Goal: Task Accomplishment & Management: Complete application form

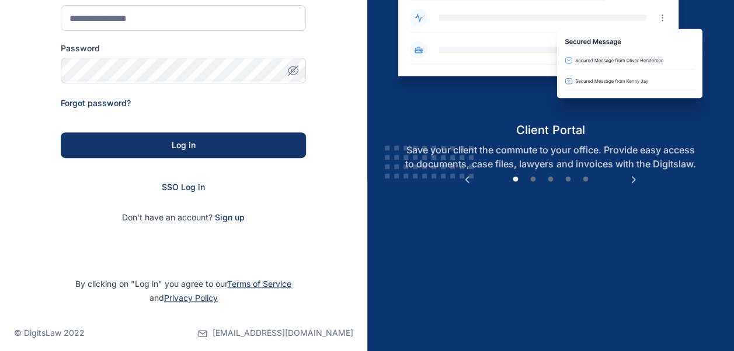
scroll to position [181, 0]
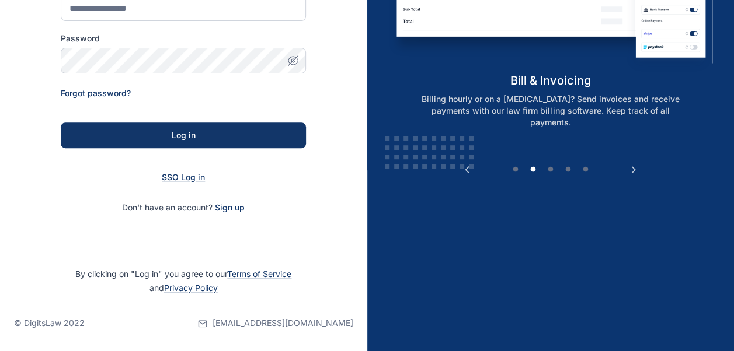
click at [180, 177] on span "SSO Log in" at bounding box center [183, 177] width 43 height 10
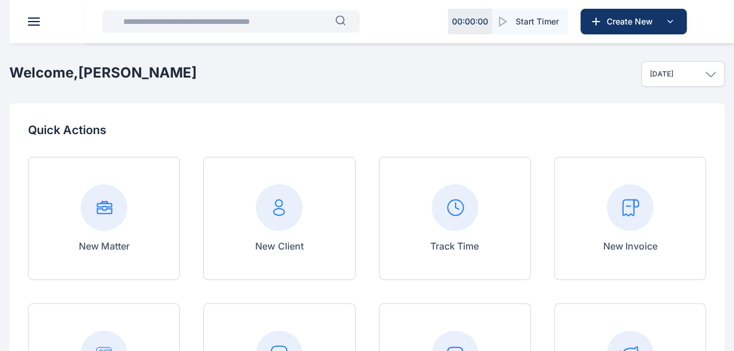
click at [624, 196] on rect at bounding box center [630, 207] width 47 height 47
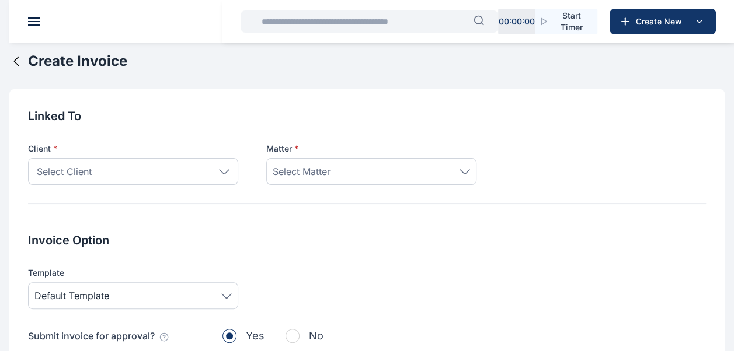
click at [227, 172] on icon at bounding box center [224, 171] width 9 height 4
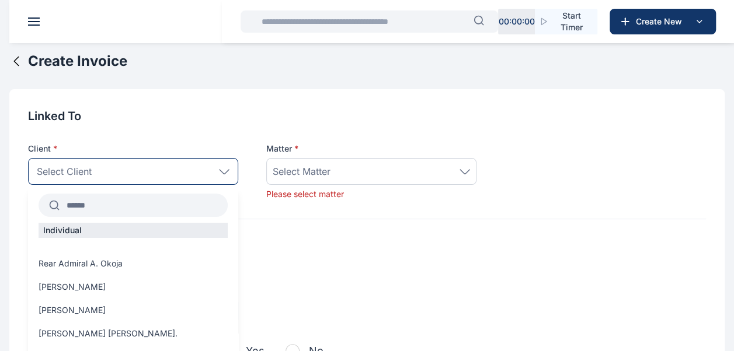
click at [152, 201] on input "text" at bounding box center [144, 205] width 168 height 21
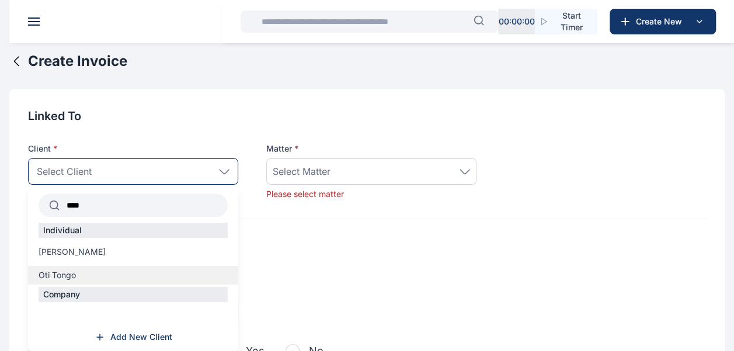
type input "****"
click at [111, 272] on label "Oti Tongo" at bounding box center [133, 276] width 210 height 12
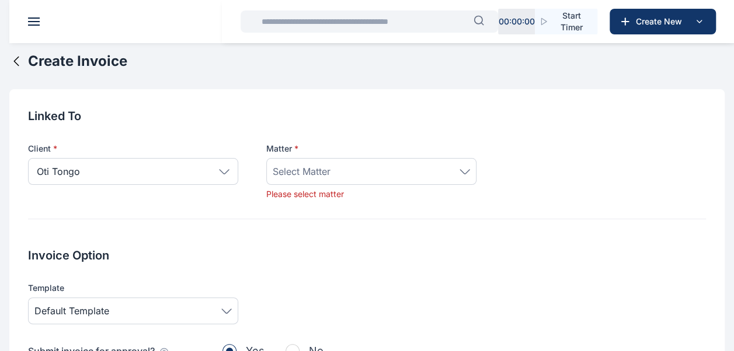
click at [469, 169] on icon at bounding box center [464, 171] width 11 height 5
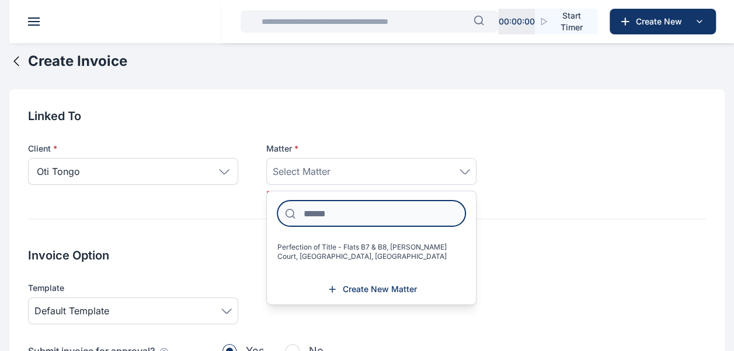
click at [410, 211] on input at bounding box center [371, 214] width 188 height 26
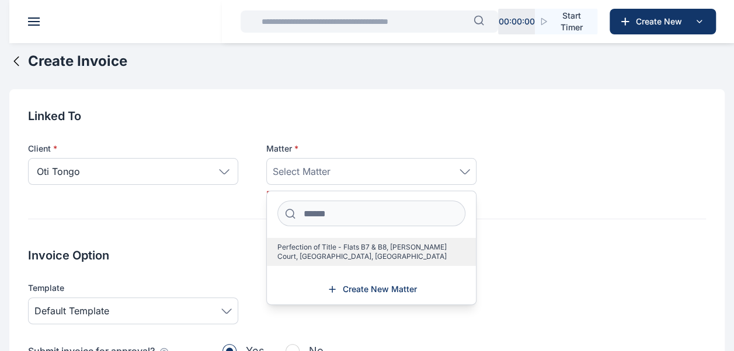
click at [403, 255] on span "Perfection of Title - Flats B7 & B8, Abebe Court, Ikoyi, Lagos" at bounding box center [366, 252] width 179 height 19
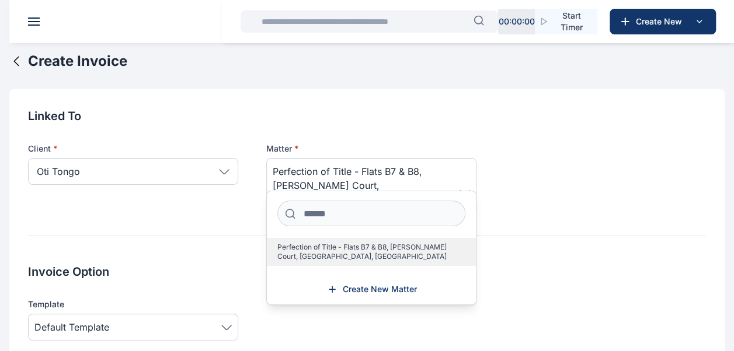
click at [315, 251] on span "Perfection of Title - Flats B7 & B8, Abebe Court, Ikoyi, Lagos" at bounding box center [366, 252] width 179 height 19
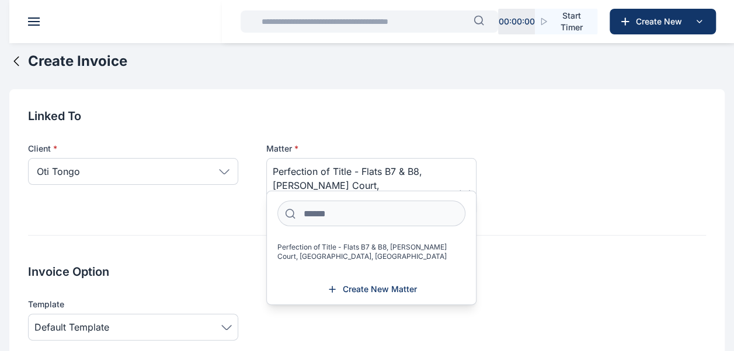
click at [538, 272] on div "Invoice Option Template Default Template Submit invoice for approval? Yes No" at bounding box center [367, 329] width 678 height 131
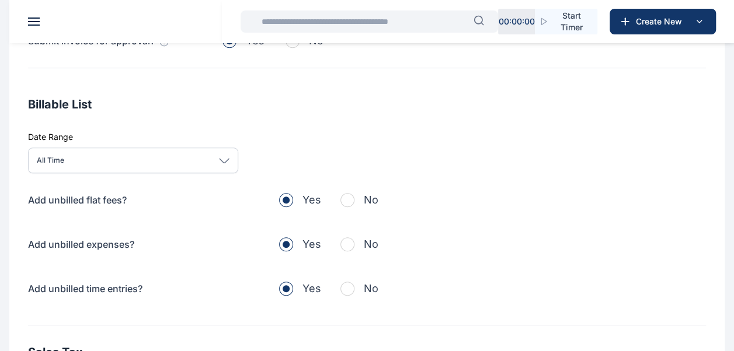
scroll to position [330, 0]
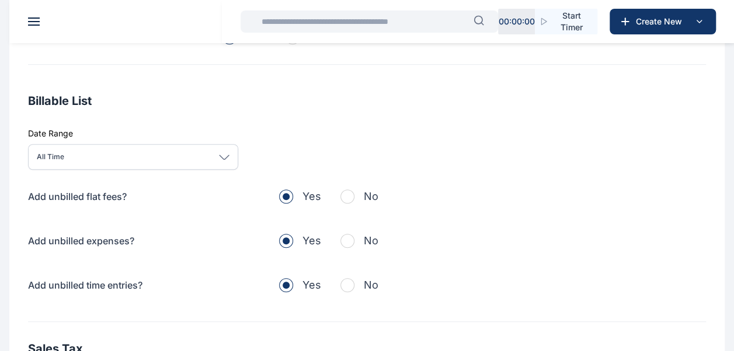
click at [349, 190] on span "button" at bounding box center [347, 197] width 14 height 14
click at [348, 234] on span "button" at bounding box center [347, 241] width 14 height 14
click at [346, 278] on span "button" at bounding box center [347, 285] width 14 height 14
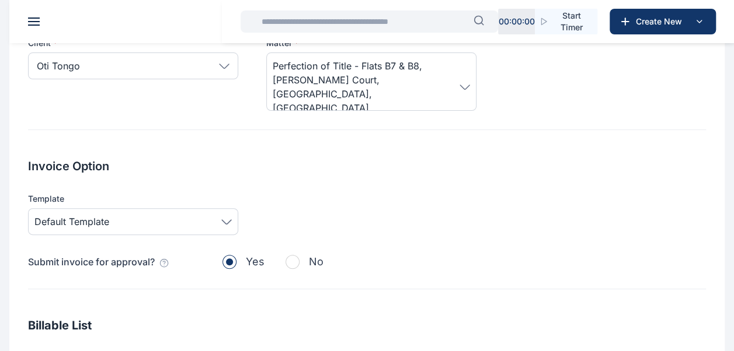
scroll to position [106, 0]
click at [227, 219] on icon at bounding box center [226, 221] width 11 height 5
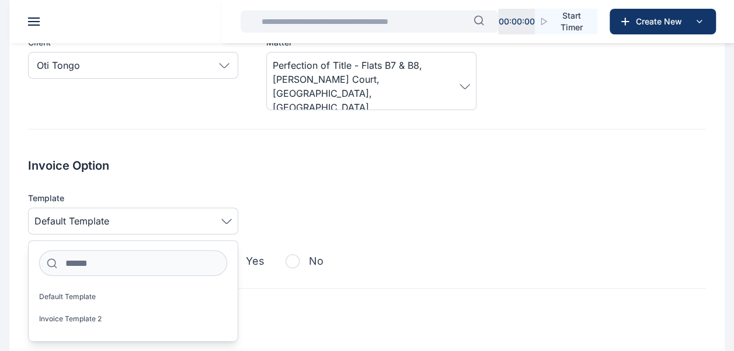
click at [332, 194] on div "Template Default Template Default Template Invoice Template 2" at bounding box center [367, 214] width 678 height 42
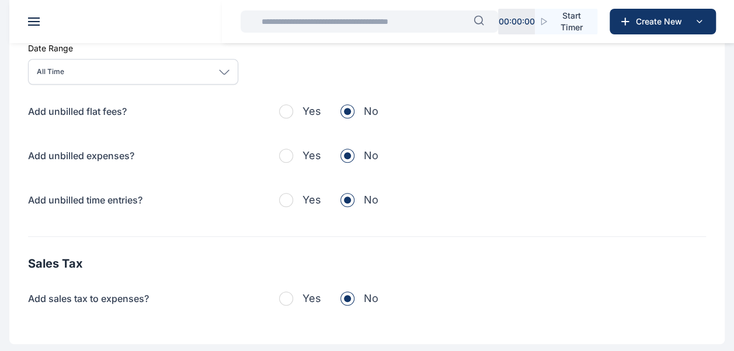
scroll to position [472, 0]
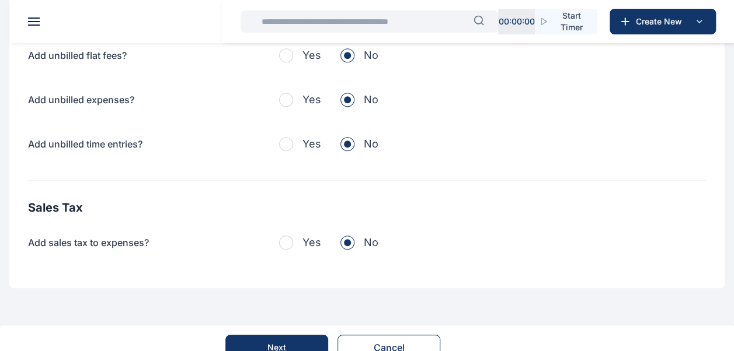
click at [287, 335] on button "Next" at bounding box center [276, 348] width 103 height 26
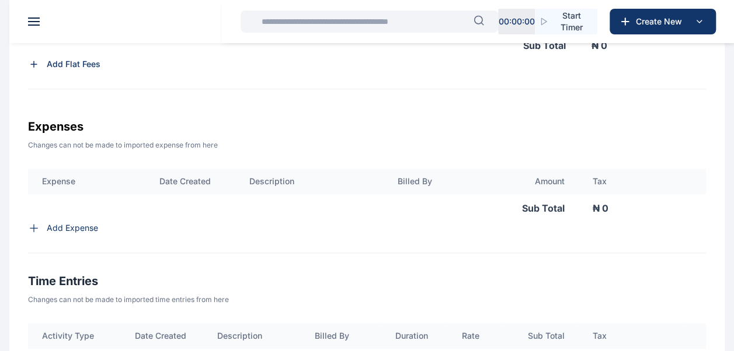
scroll to position [503, 0]
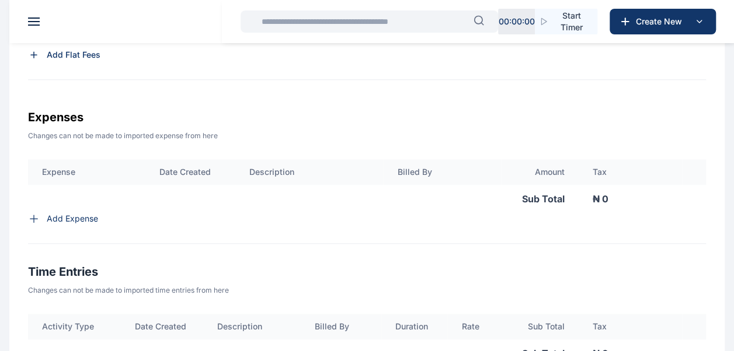
click at [34, 218] on icon at bounding box center [34, 219] width 8 height 8
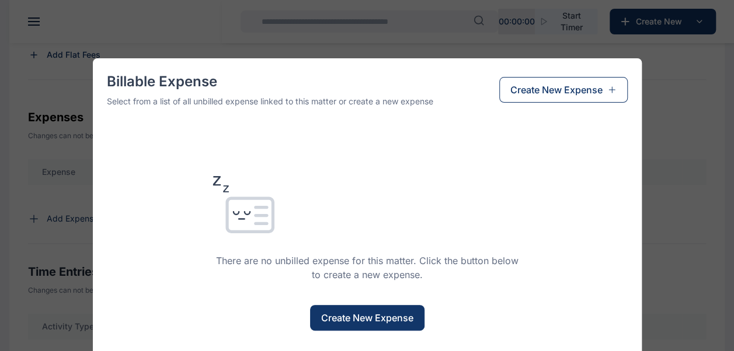
click at [533, 95] on span "Create New Expense" at bounding box center [556, 90] width 92 height 14
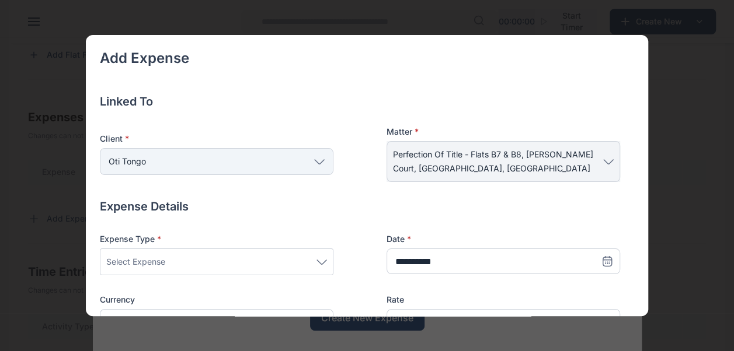
scroll to position [125, 0]
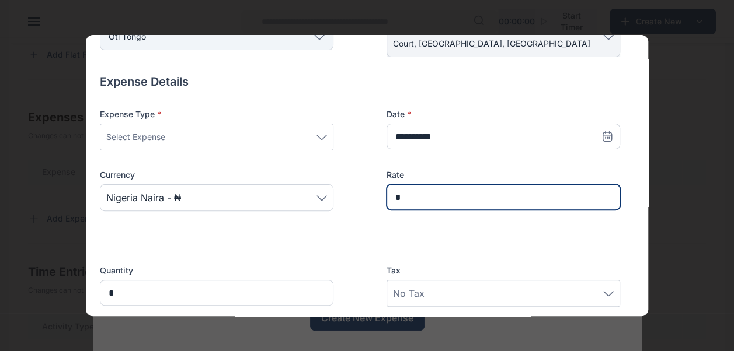
click at [394, 202] on input "*" at bounding box center [503, 197] width 234 height 26
click at [410, 203] on input "**********" at bounding box center [503, 197] width 234 height 26
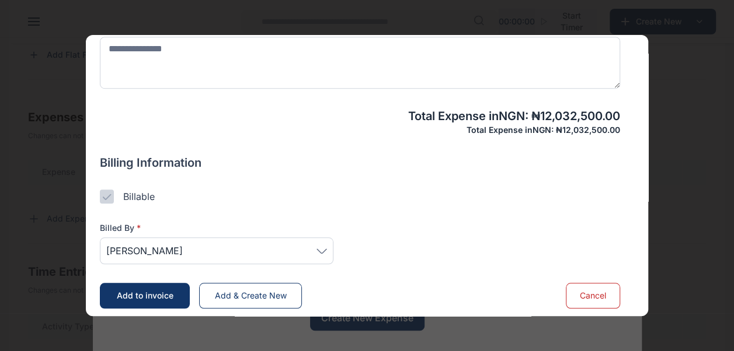
scroll to position [431, 0]
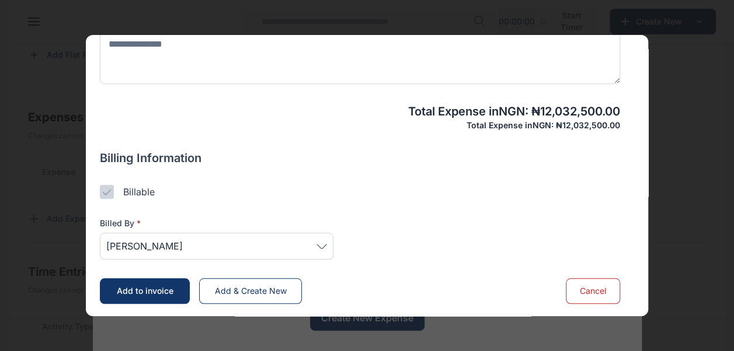
type input "**********"
click at [328, 248] on div "Joseph Okonkwor" at bounding box center [217, 246] width 234 height 27
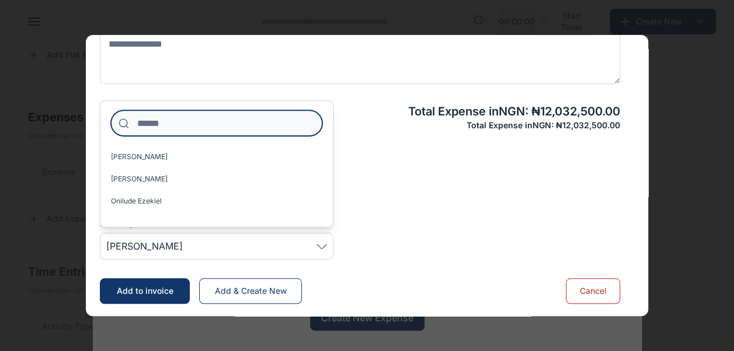
click at [259, 127] on input at bounding box center [216, 123] width 211 height 26
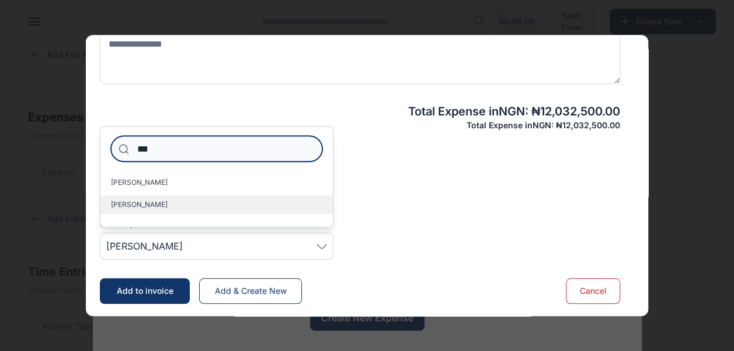
type input "***"
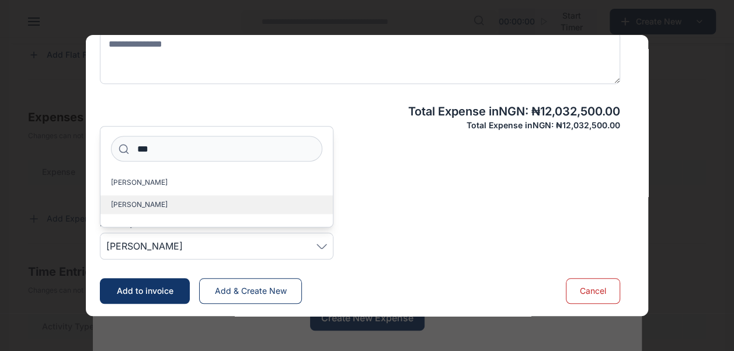
click at [214, 197] on label "Osilesi Ogooluwa" at bounding box center [216, 205] width 232 height 19
click at [426, 218] on div "Billed By * Osilesi Ogooluwa *** Eziechine Ogonna Osilesi Ogooluwa" at bounding box center [360, 229] width 520 height 61
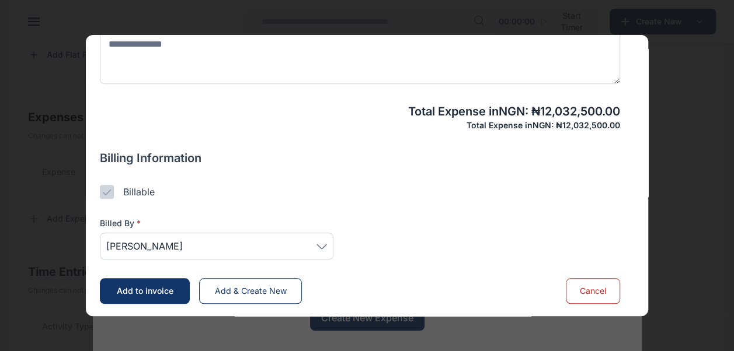
click at [165, 290] on span "Add to invoice" at bounding box center [145, 291] width 57 height 10
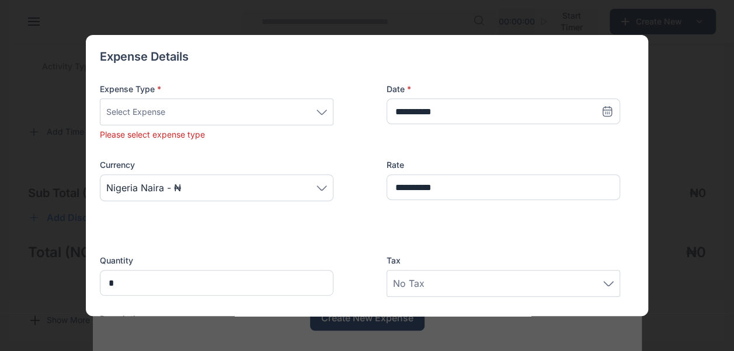
scroll to position [0, 0]
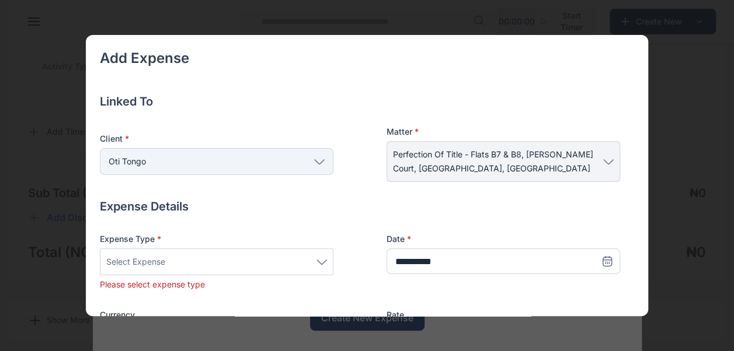
click at [322, 264] on div "Select Expense" at bounding box center [216, 262] width 221 height 14
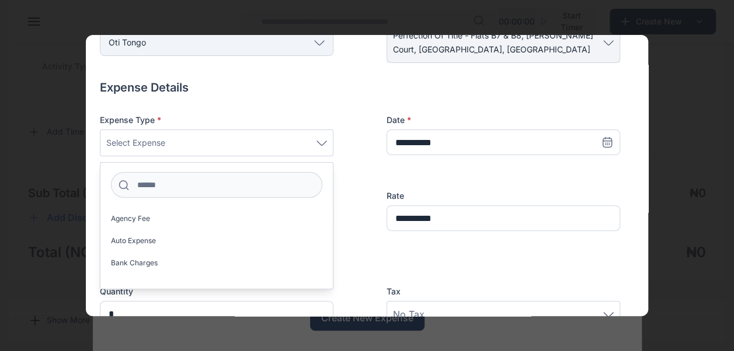
scroll to position [124, 0]
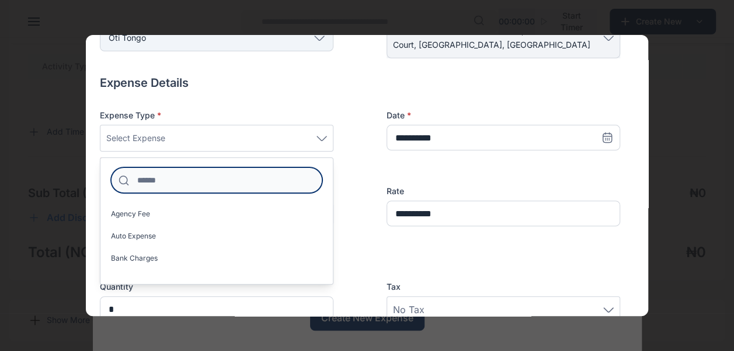
click at [264, 180] on input at bounding box center [216, 181] width 211 height 26
type input "*"
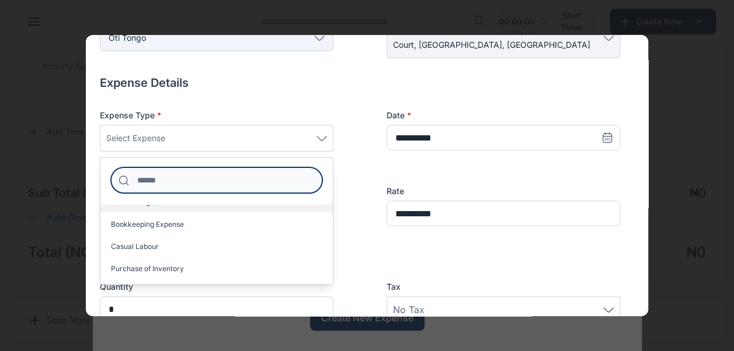
scroll to position [63, 0]
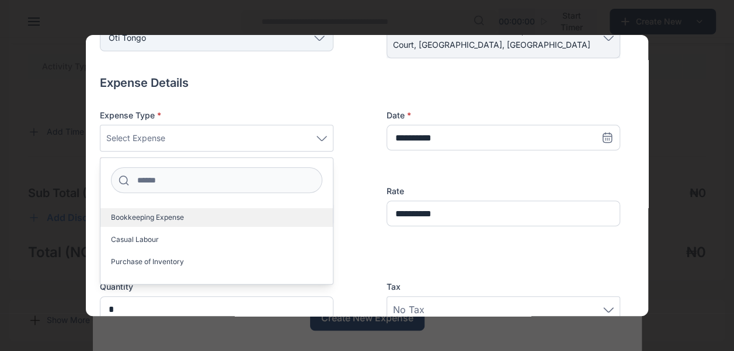
click at [177, 214] on span "Bookkeeping Expense" at bounding box center [147, 217] width 73 height 9
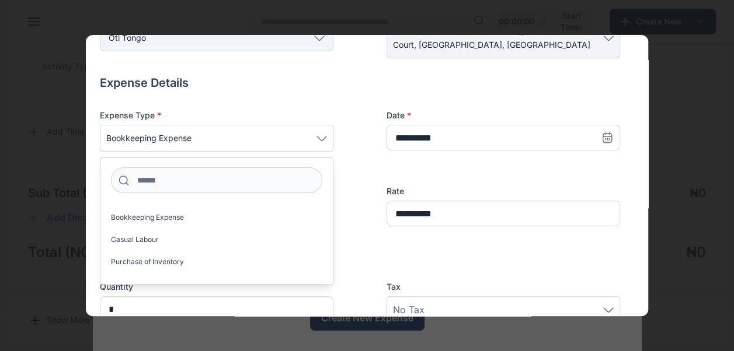
click at [379, 170] on div "Expense Type * Bookkeeping Expense Agency Fee Auto Expense Bank Charges Bookkee…" at bounding box center [360, 178] width 520 height 137
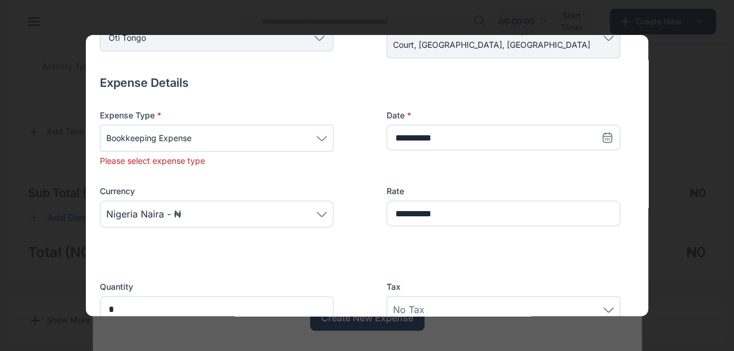
click at [205, 144] on span "Bookkeeping Expense" at bounding box center [216, 138] width 221 height 14
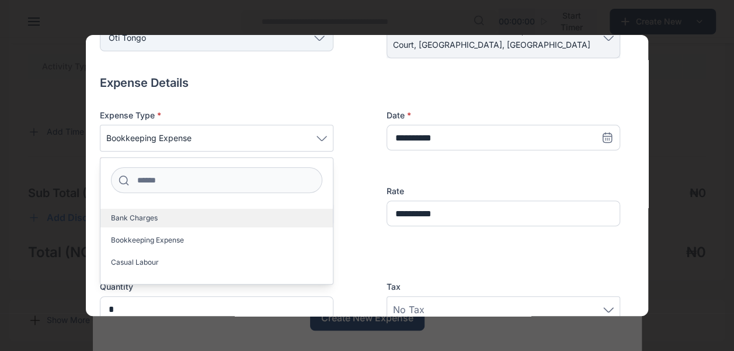
scroll to position [45, 0]
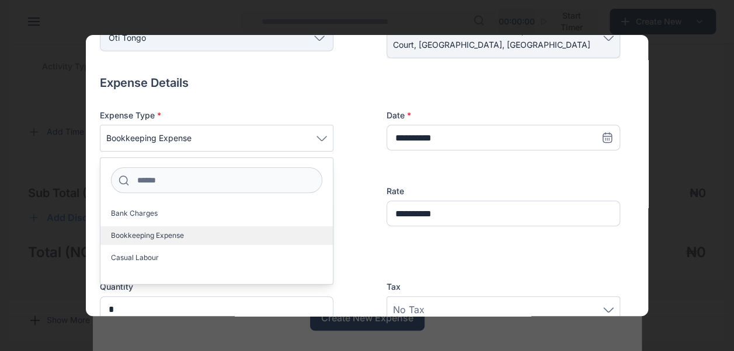
click at [133, 235] on span "Bookkeeping Expense" at bounding box center [147, 235] width 73 height 9
click at [191, 237] on label "Bookkeeping Expense" at bounding box center [216, 236] width 232 height 19
click at [150, 232] on span "Bookkeeping Expense" at bounding box center [147, 235] width 73 height 9
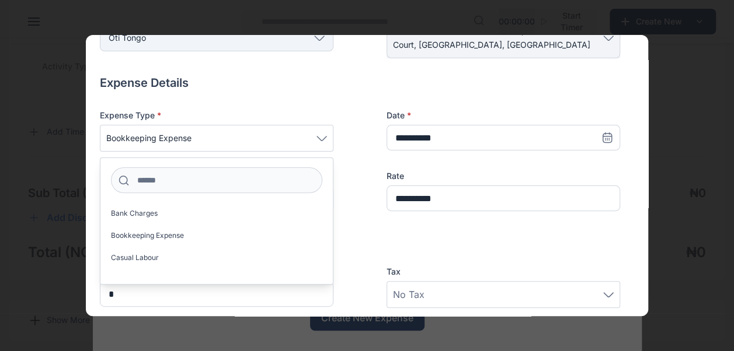
click at [251, 93] on div "Expense Details Expense Type * Bookkeeping Expense Agency Fee Auto Expense Bank…" at bounding box center [360, 235] width 520 height 320
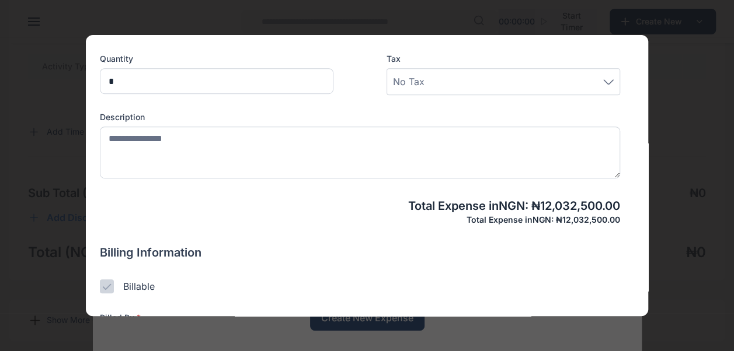
scroll to position [336, 0]
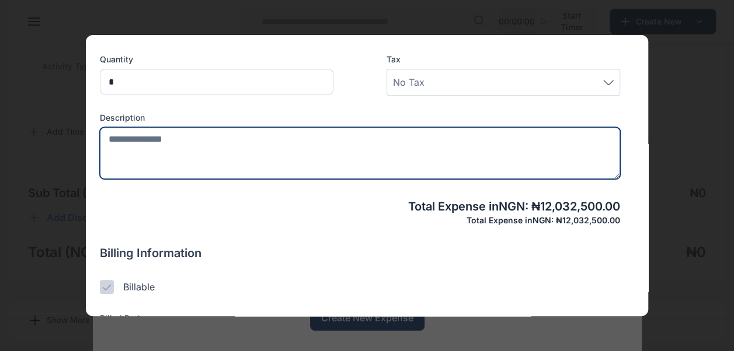
click at [195, 147] on textarea at bounding box center [360, 153] width 520 height 52
type textarea "**********"
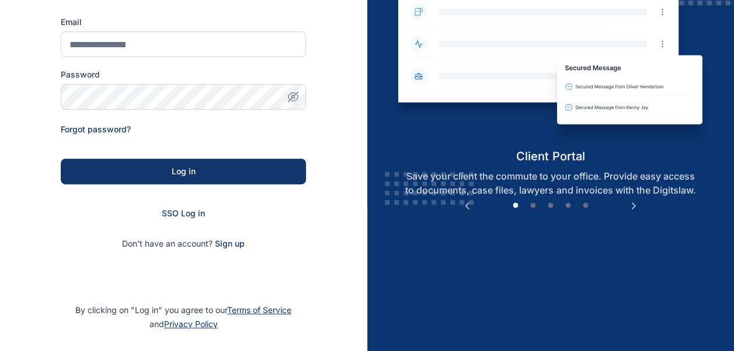
scroll to position [159, 0]
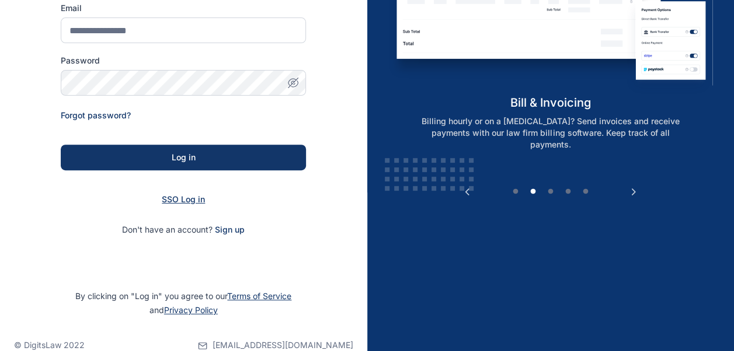
click at [190, 200] on span "SSO Log in" at bounding box center [183, 199] width 43 height 10
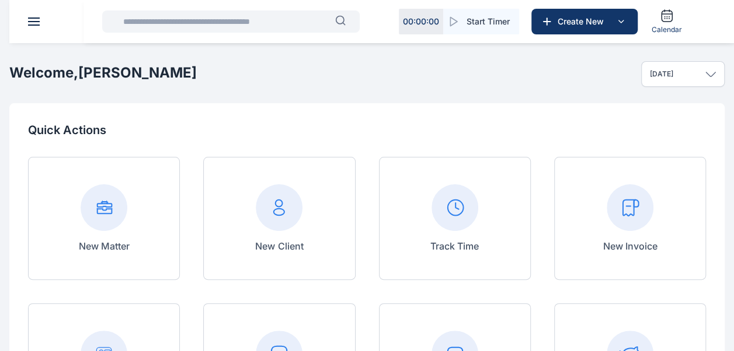
click at [585, 210] on div "New Invoice" at bounding box center [630, 218] width 152 height 123
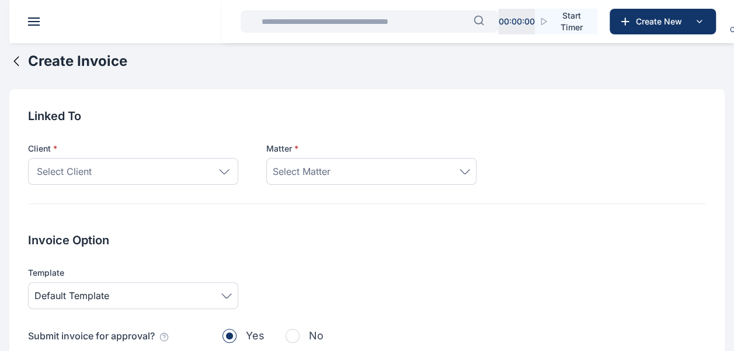
click at [16, 64] on icon at bounding box center [16, 61] width 5 height 9
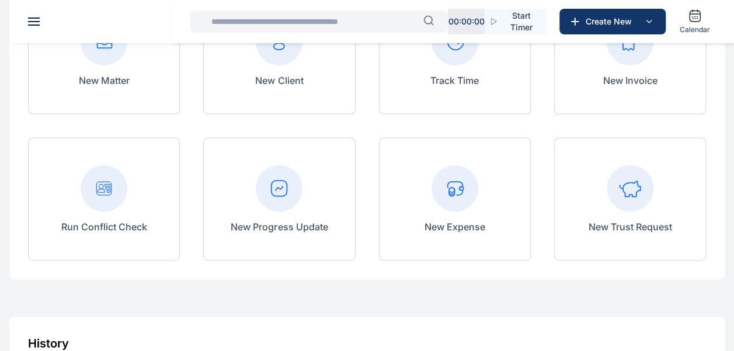
scroll to position [204, 0]
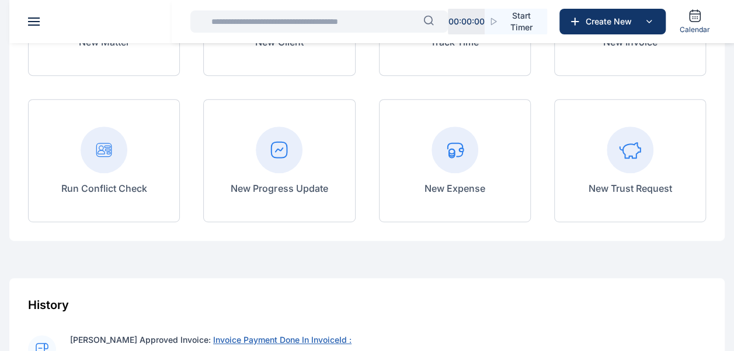
click at [281, 162] on rect at bounding box center [279, 150] width 47 height 47
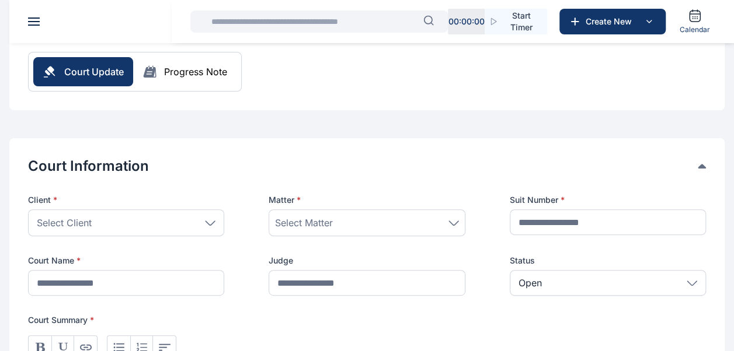
scroll to position [137, 0]
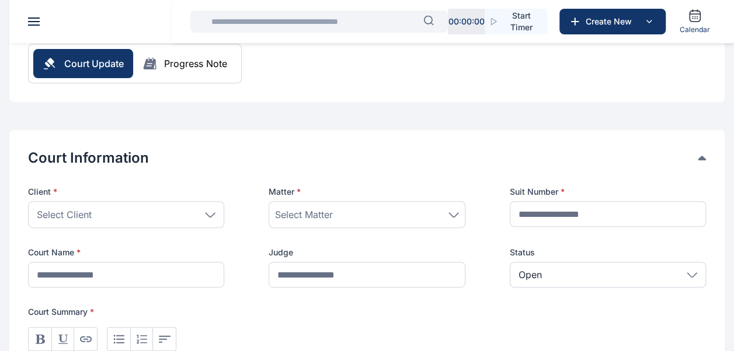
click at [209, 207] on div "Select Client" at bounding box center [126, 214] width 196 height 27
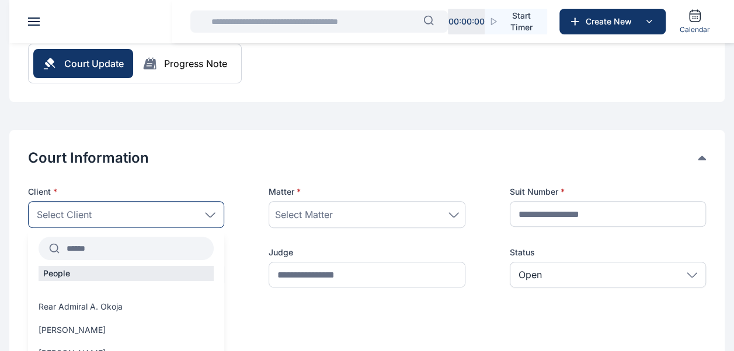
click at [121, 237] on div at bounding box center [126, 248] width 175 height 23
click at [97, 252] on input "text" at bounding box center [137, 248] width 154 height 21
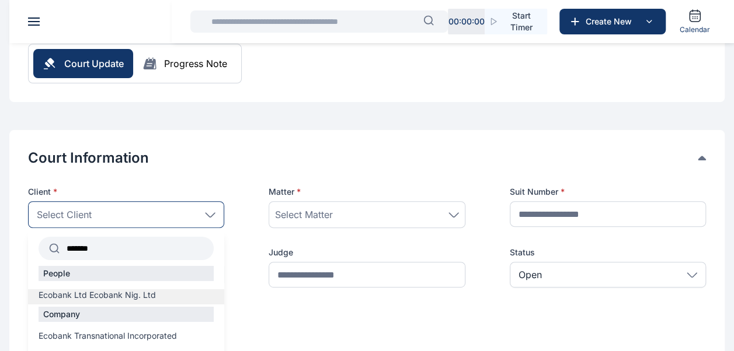
type input "*******"
click at [112, 292] on span "Ecobank Ltd Ecobank Nig. Ltd" at bounding box center [97, 296] width 117 height 12
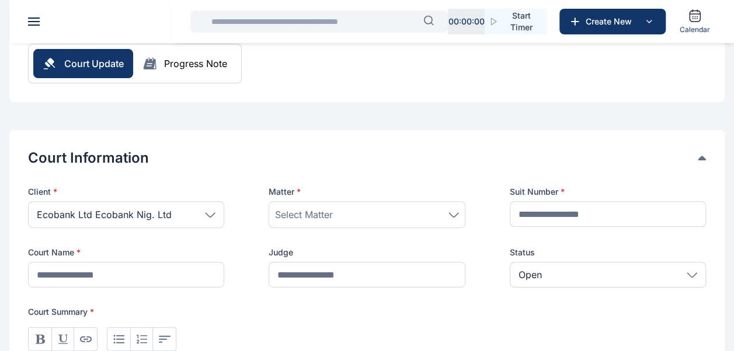
click at [454, 214] on icon at bounding box center [453, 215] width 11 height 5
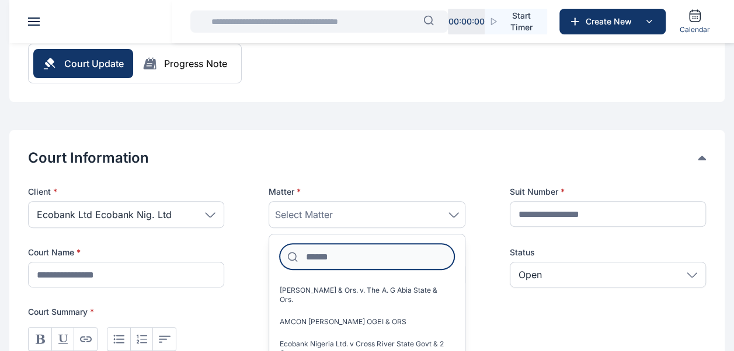
click at [350, 263] on input at bounding box center [367, 257] width 174 height 26
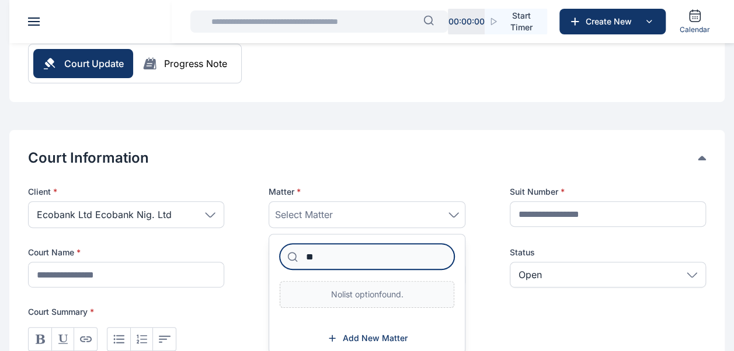
type input "*"
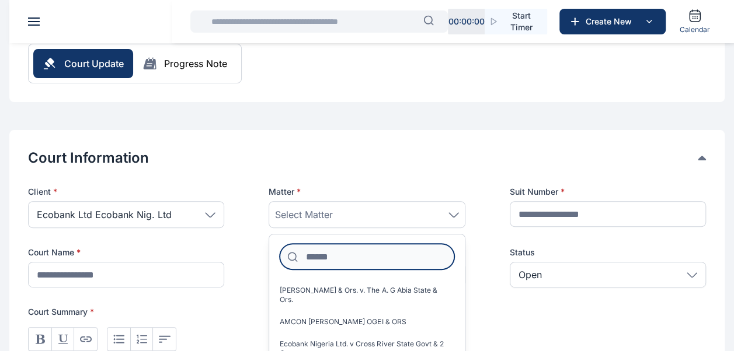
scroll to position [204, 0]
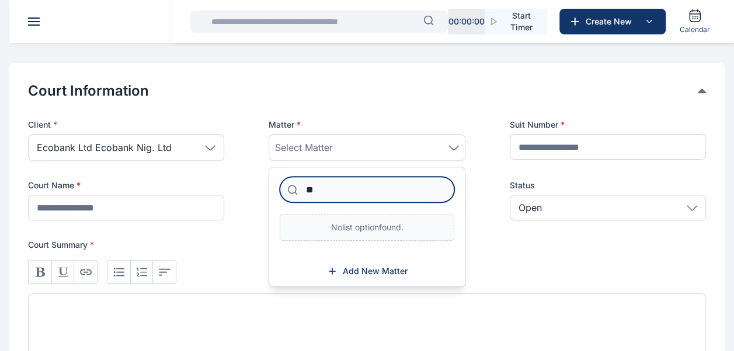
type input "*"
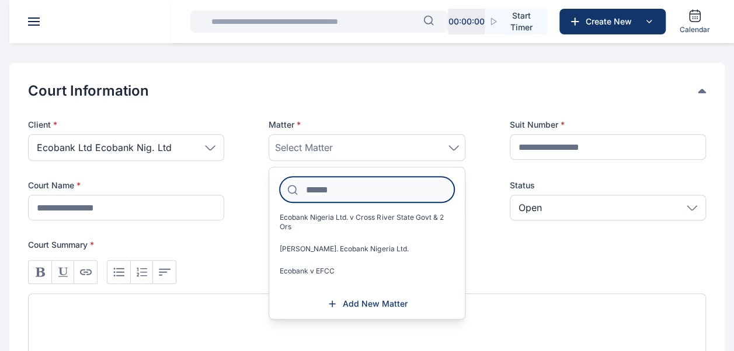
scroll to position [0, 0]
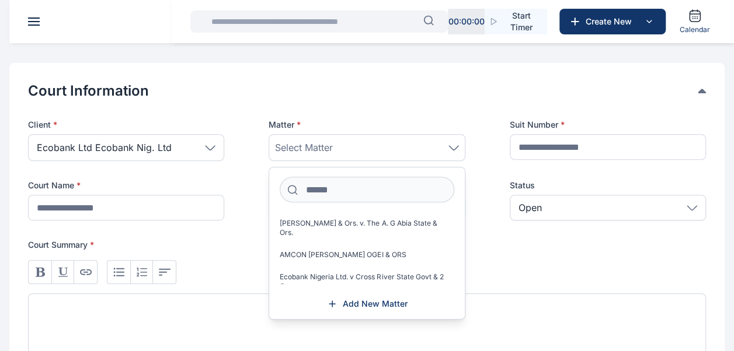
click at [304, 27] on input "text" at bounding box center [313, 21] width 219 height 23
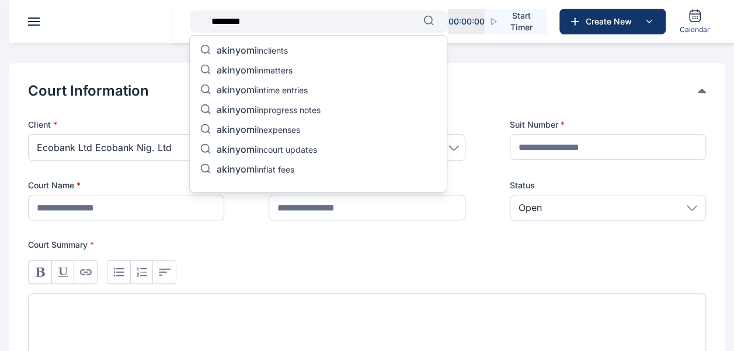
type input "********"
click at [279, 68] on p "akinyomi in matters" at bounding box center [255, 71] width 76 height 14
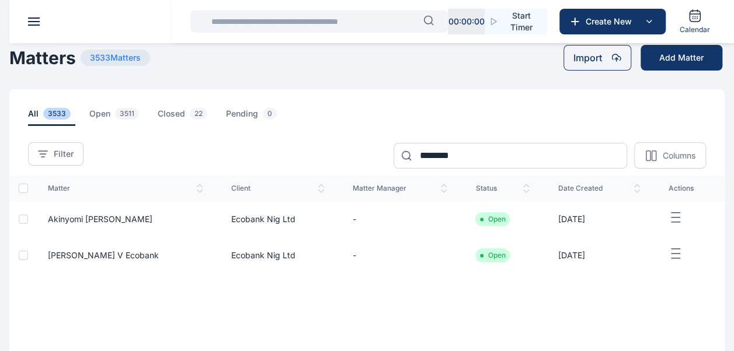
click at [58, 217] on span "Akinyomi Charles Nikoro" at bounding box center [100, 219] width 105 height 10
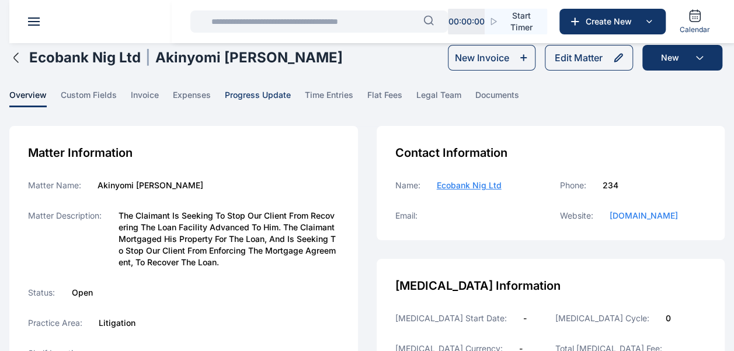
click at [255, 97] on span "progress update" at bounding box center [258, 98] width 66 height 18
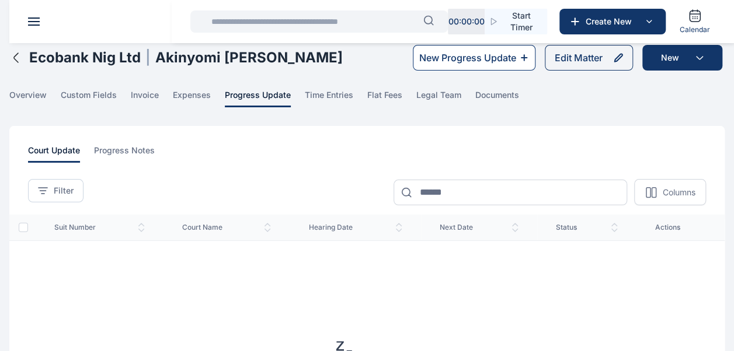
click at [519, 56] on icon at bounding box center [524, 57] width 10 height 9
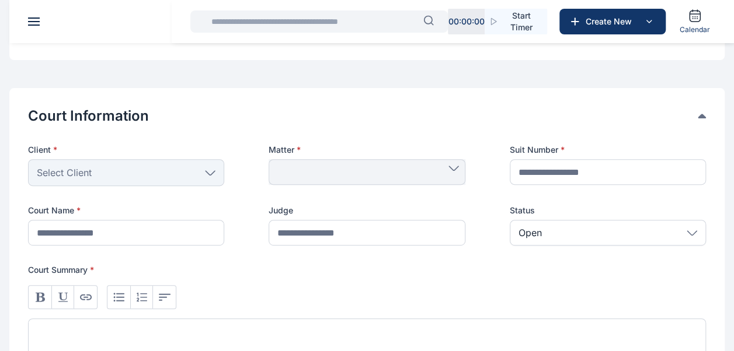
scroll to position [178, 0]
click at [211, 175] on icon at bounding box center [210, 173] width 11 height 5
click at [213, 174] on icon at bounding box center [210, 173] width 11 height 5
click at [174, 168] on div "Select Client" at bounding box center [126, 173] width 196 height 27
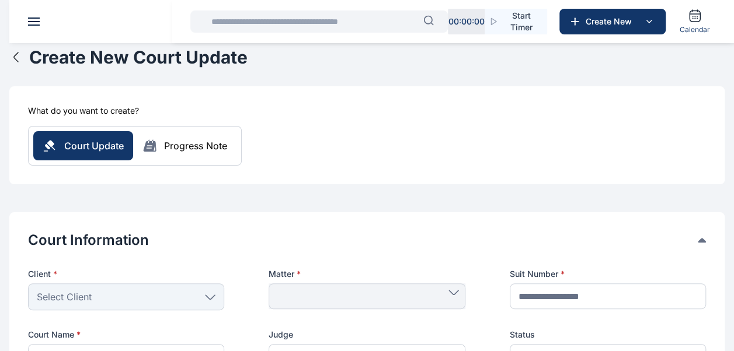
scroll to position [0, 0]
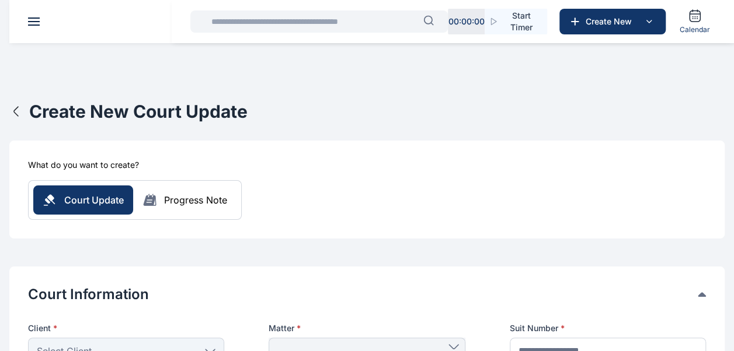
click at [186, 190] on div "Court Update Progress Note" at bounding box center [134, 200] width 203 height 29
drag, startPoint x: 186, startPoint y: 190, endPoint x: 225, endPoint y: 204, distance: 41.8
click at [225, 204] on div "Progress Note" at bounding box center [195, 200] width 63 height 14
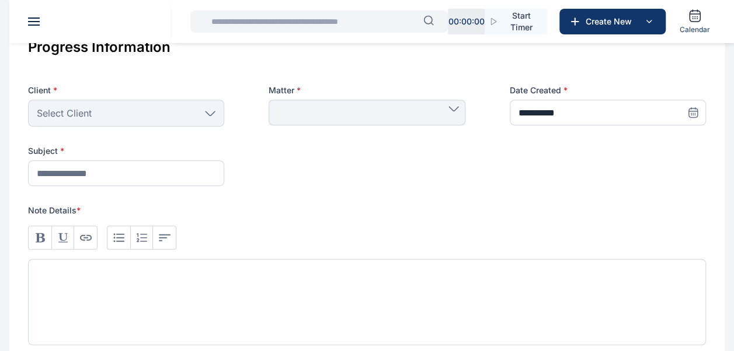
scroll to position [256, 0]
click at [210, 120] on div "Select Client" at bounding box center [126, 113] width 196 height 27
click at [210, 116] on div "Select Client" at bounding box center [126, 113] width 196 height 27
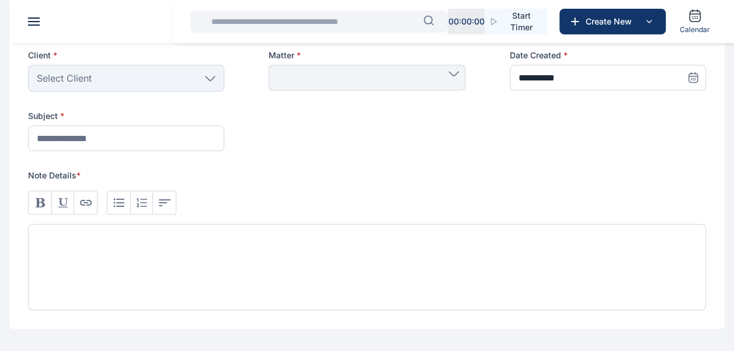
scroll to position [318, 0]
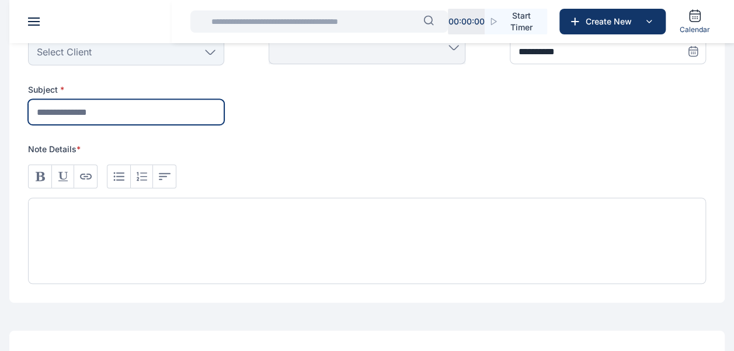
click at [127, 113] on input "text" at bounding box center [126, 112] width 196 height 26
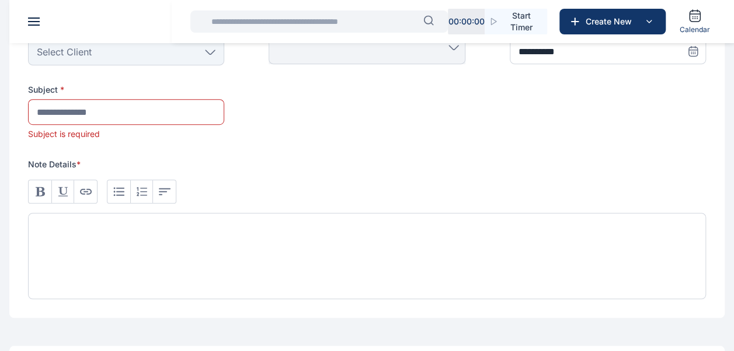
click at [105, 262] on div at bounding box center [367, 256] width 678 height 86
paste div
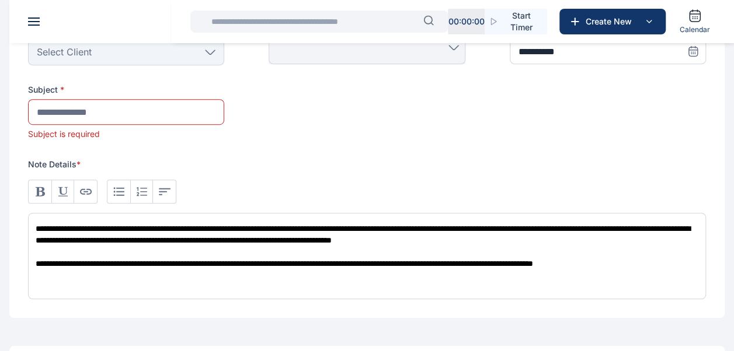
click at [36, 225] on span "**********" at bounding box center [363, 246] width 654 height 43
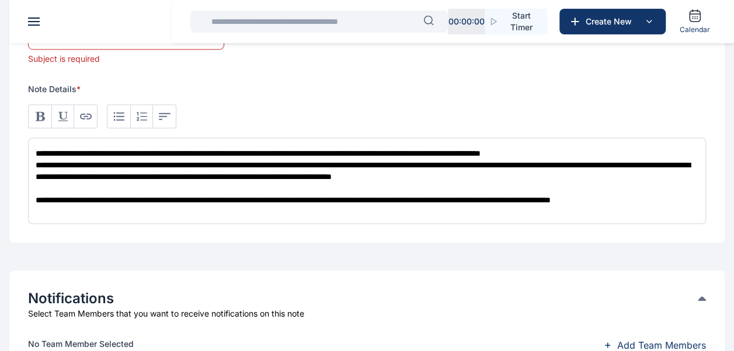
scroll to position [394, 0]
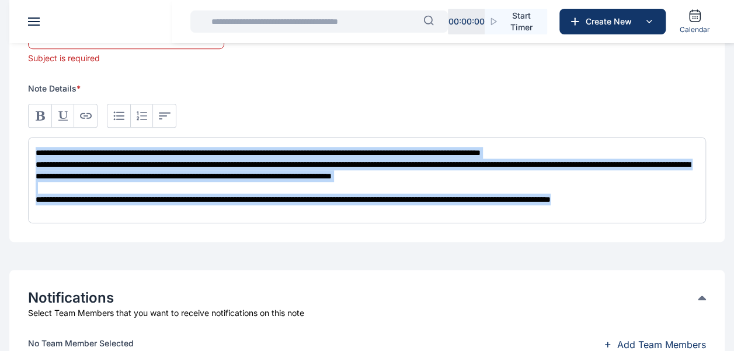
drag, startPoint x: 36, startPoint y: 152, endPoint x: 74, endPoint y: 209, distance: 68.3
click at [74, 209] on div "**********" at bounding box center [367, 180] width 678 height 86
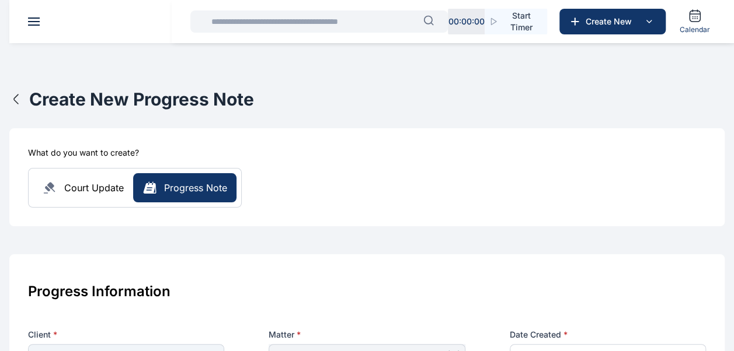
scroll to position [0, 0]
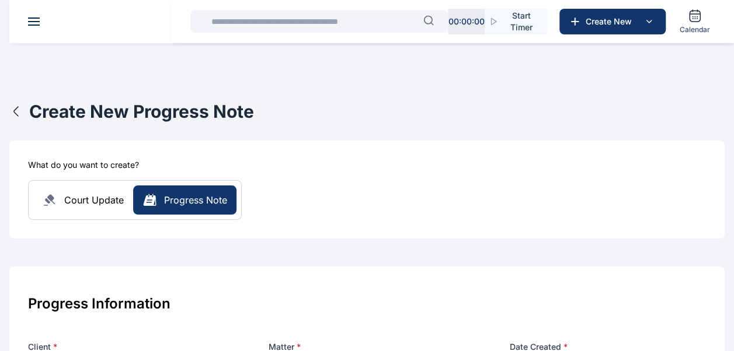
click at [103, 196] on span "Court Update" at bounding box center [94, 200] width 60 height 14
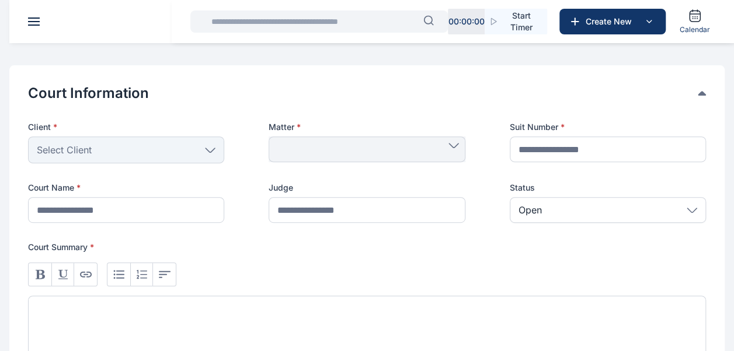
scroll to position [220, 0]
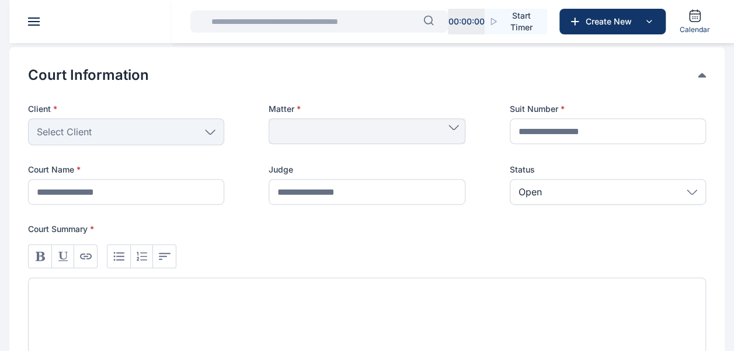
click at [90, 297] on div at bounding box center [367, 321] width 678 height 86
paste div
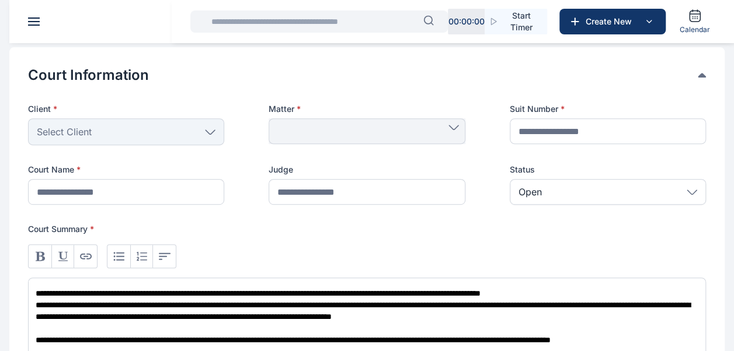
scroll to position [223, 0]
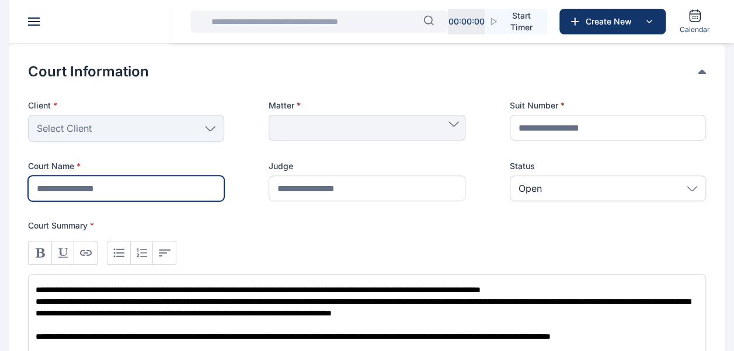
click at [135, 190] on input "text" at bounding box center [126, 189] width 196 height 26
type input "***"
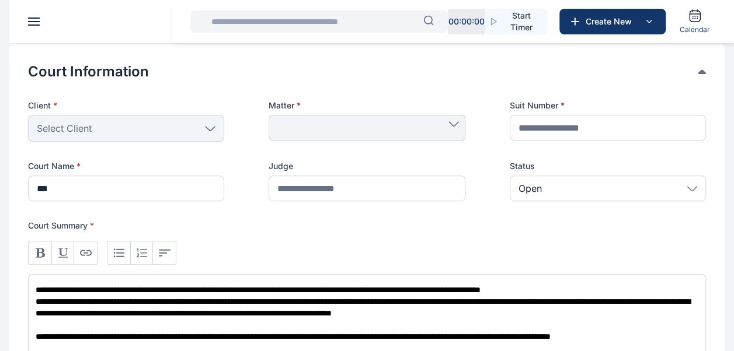
click at [213, 127] on icon at bounding box center [210, 128] width 9 height 4
click at [148, 126] on div "Select Client" at bounding box center [126, 128] width 196 height 27
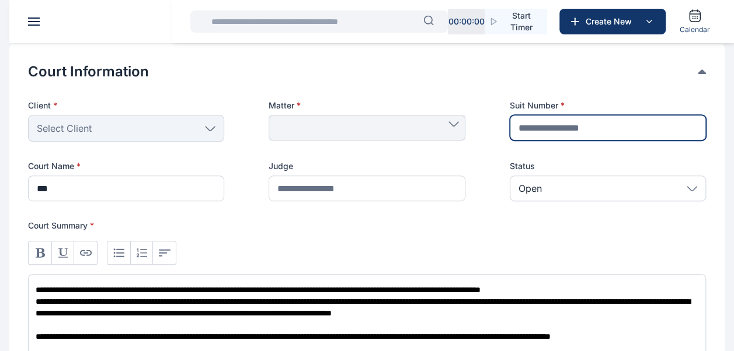
click at [574, 132] on input "text" at bounding box center [608, 128] width 196 height 26
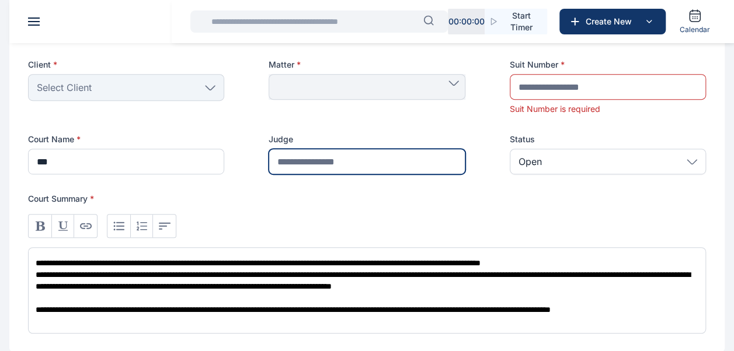
click at [391, 147] on div "Judge" at bounding box center [367, 154] width 196 height 41
type input "*******"
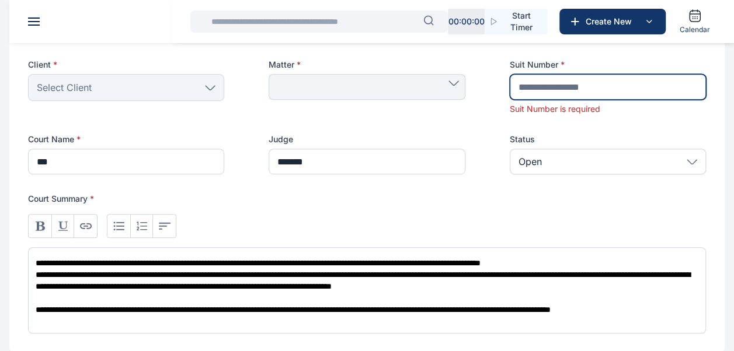
click at [566, 91] on input "text" at bounding box center [608, 87] width 196 height 26
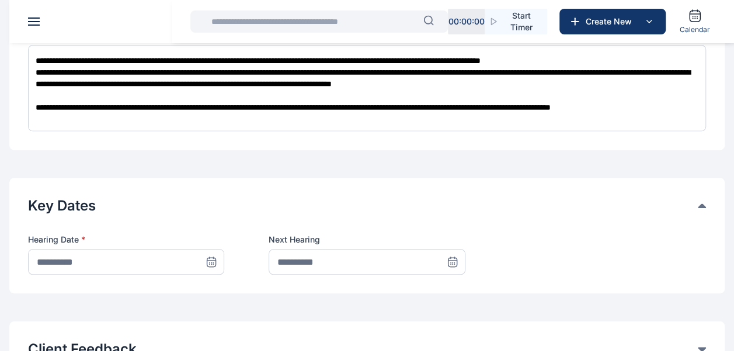
scroll to position [3, 0]
type input "**********"
click at [208, 261] on icon at bounding box center [211, 261] width 8 height 0
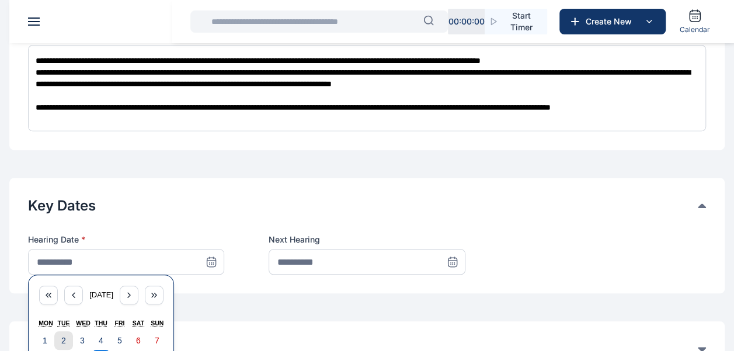
click at [68, 340] on button "2" at bounding box center [63, 341] width 19 height 19
type input "**********"
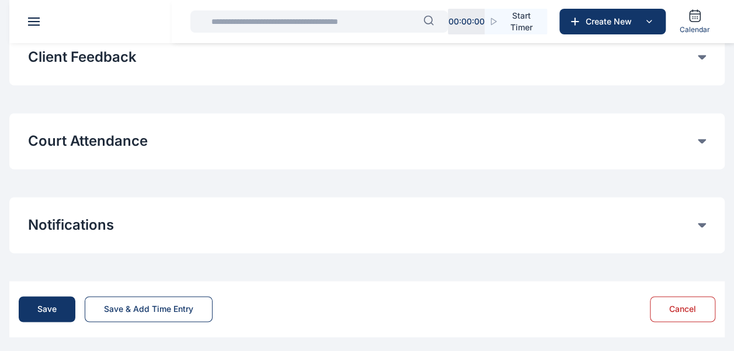
scroll to position [748, 0]
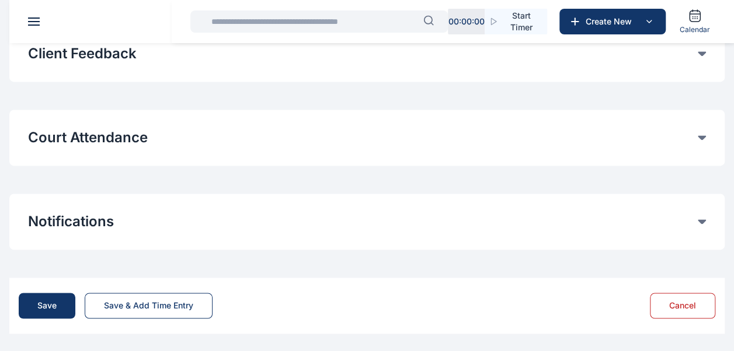
click at [705, 133] on div "Court Attendance" at bounding box center [367, 137] width 678 height 19
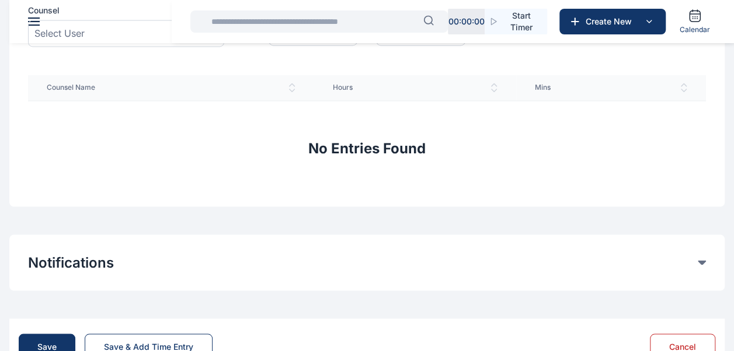
scroll to position [964, 0]
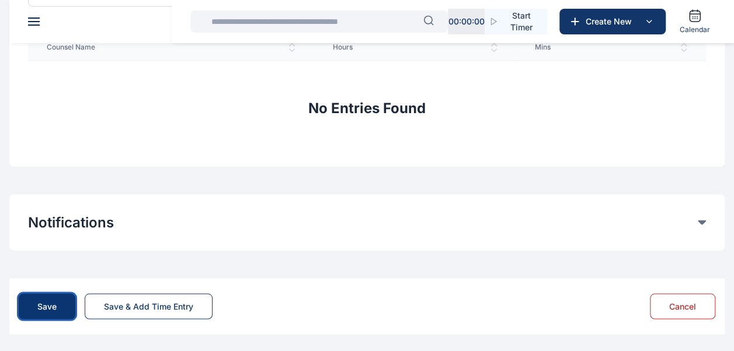
click at [44, 313] on button "Save" at bounding box center [47, 307] width 57 height 26
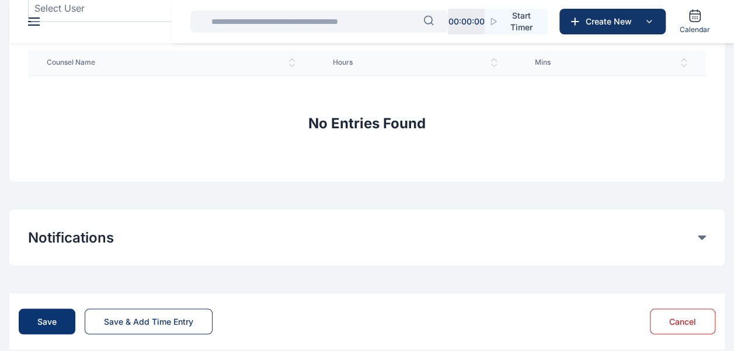
scroll to position [979, 0]
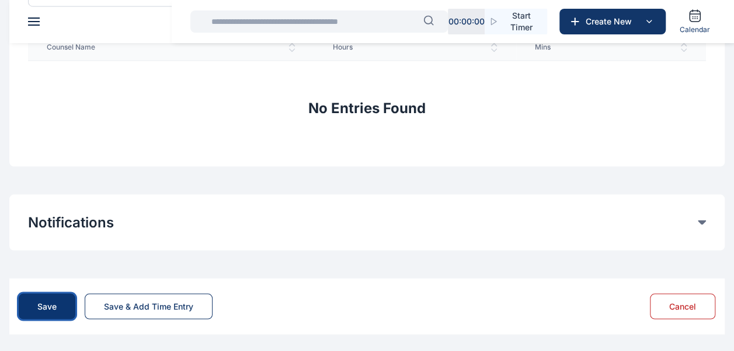
click at [50, 296] on button "Save" at bounding box center [47, 307] width 57 height 26
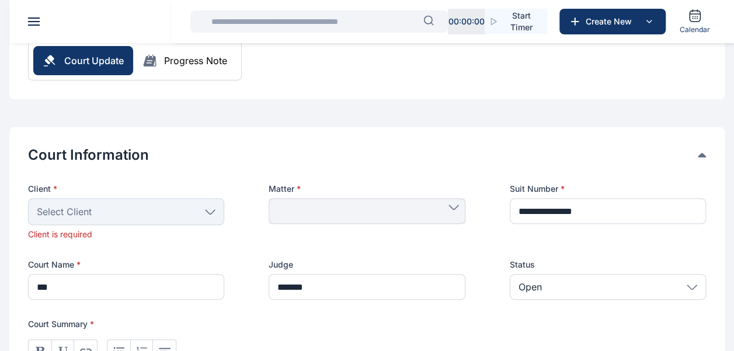
scroll to position [145, 0]
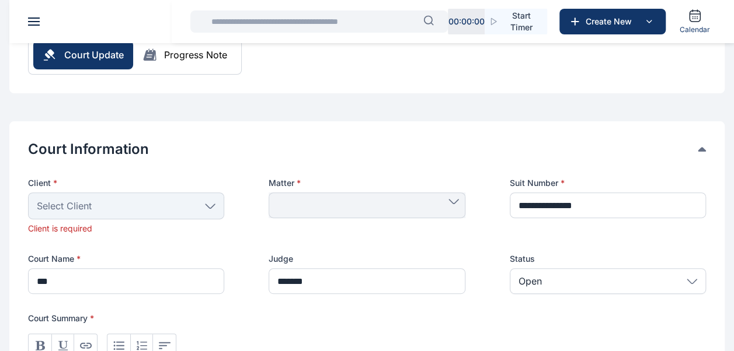
click at [203, 204] on div "Select Client" at bounding box center [126, 206] width 196 height 27
drag, startPoint x: 203, startPoint y: 204, endPoint x: 116, endPoint y: 208, distance: 87.6
click at [116, 208] on div "Select Client" at bounding box center [126, 206] width 196 height 27
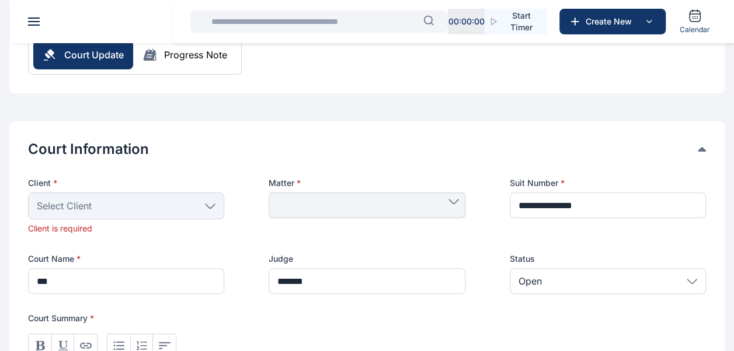
click at [116, 208] on div "Select Client" at bounding box center [126, 206] width 196 height 27
drag, startPoint x: 210, startPoint y: 201, endPoint x: 163, endPoint y: 207, distance: 47.1
click at [163, 207] on div "Select Client" at bounding box center [126, 206] width 196 height 27
click at [211, 204] on icon at bounding box center [210, 206] width 11 height 5
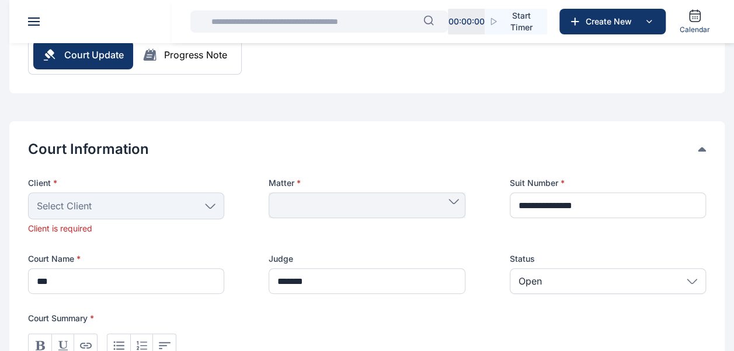
click at [211, 204] on icon at bounding box center [210, 206] width 11 height 5
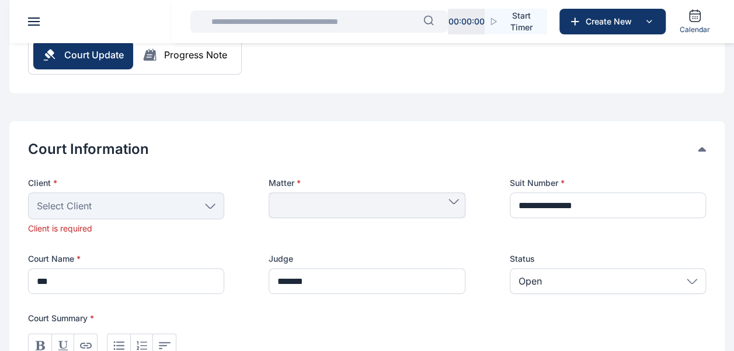
click at [211, 204] on icon at bounding box center [210, 206] width 11 height 5
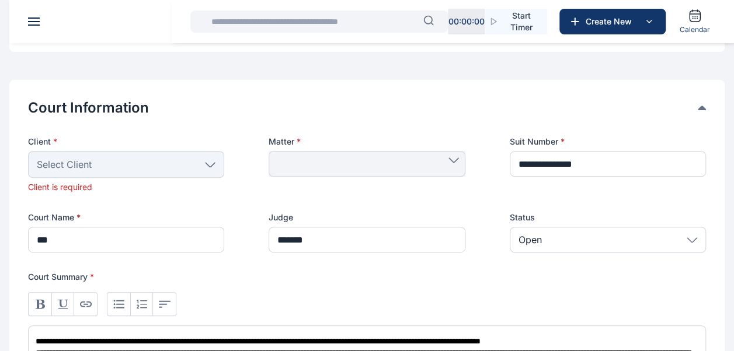
scroll to position [187, 0]
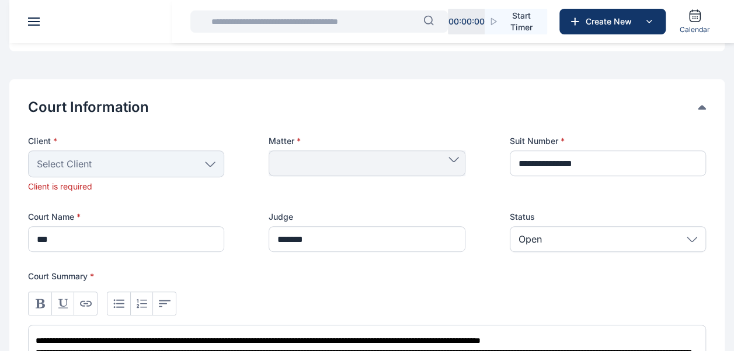
click at [214, 162] on icon at bounding box center [210, 164] width 9 height 4
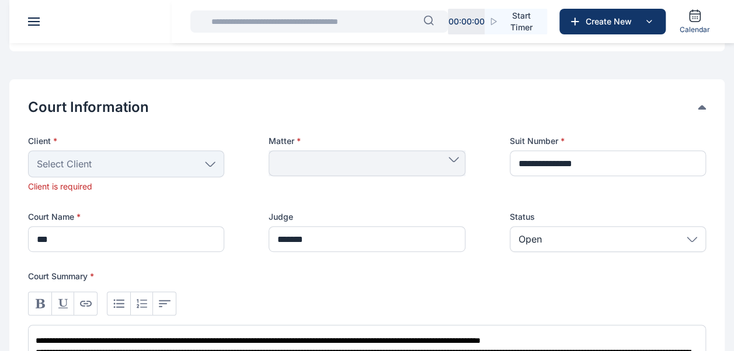
click at [214, 162] on icon at bounding box center [210, 164] width 9 height 4
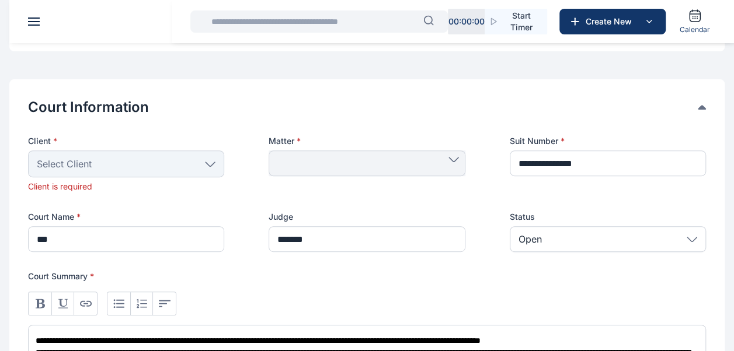
click at [214, 162] on icon at bounding box center [210, 164] width 9 height 4
click at [203, 160] on div "Select Client" at bounding box center [126, 164] width 196 height 27
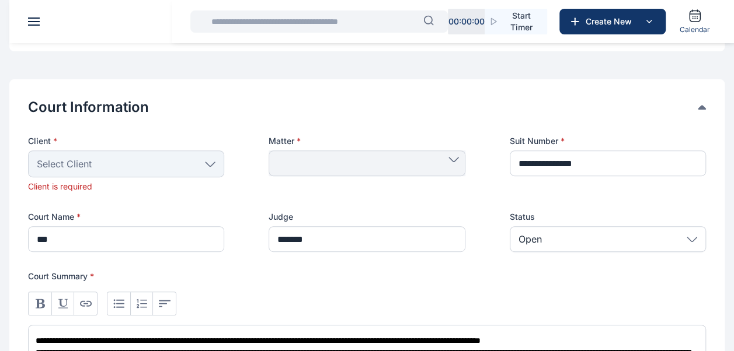
click at [203, 160] on div "Select Client" at bounding box center [126, 164] width 196 height 27
click at [208, 160] on div "Select Client" at bounding box center [126, 164] width 196 height 27
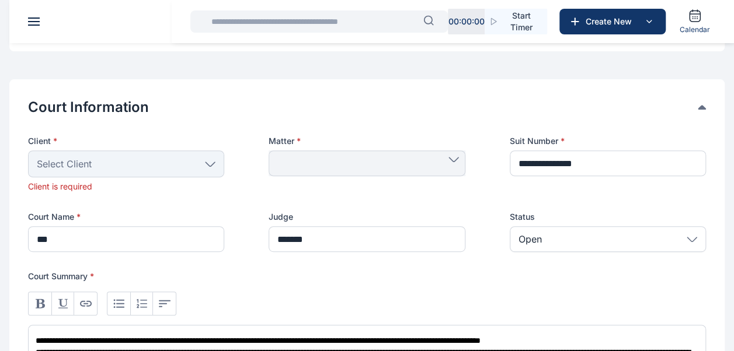
click at [208, 160] on div "Select Client" at bounding box center [126, 164] width 196 height 27
click at [447, 162] on div at bounding box center [367, 164] width 196 height 26
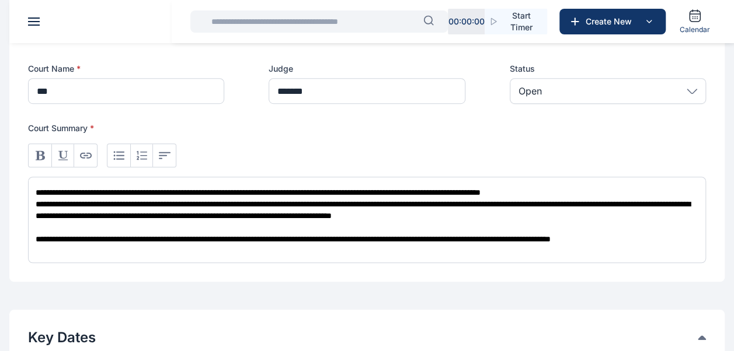
scroll to position [0, 0]
click at [39, 189] on span "**********" at bounding box center [258, 193] width 445 height 8
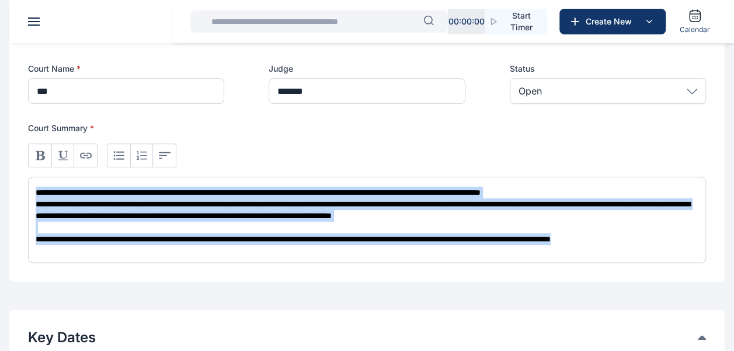
copy div "**********"
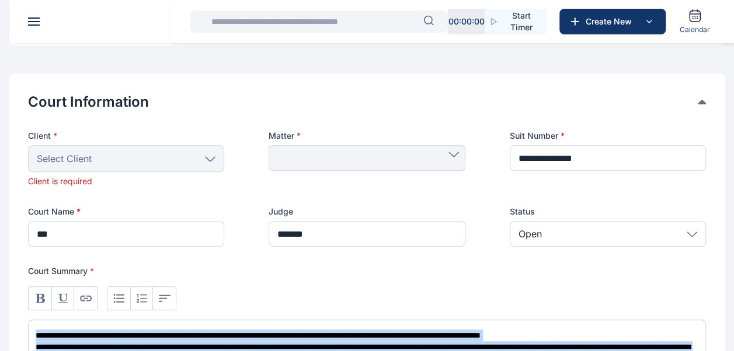
scroll to position [192, 0]
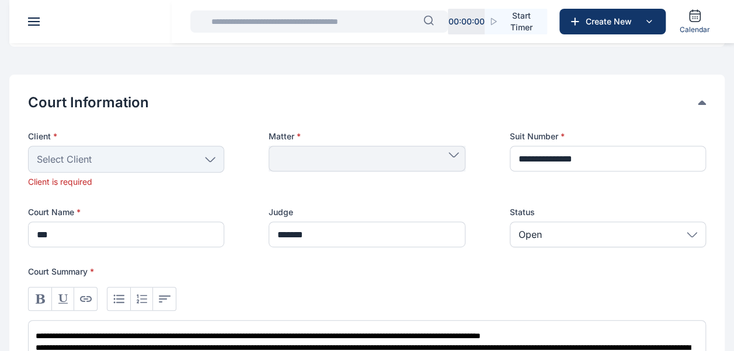
click at [203, 162] on div "Select Client" at bounding box center [126, 159] width 196 height 27
click at [78, 158] on span "Select Client" at bounding box center [64, 159] width 55 height 14
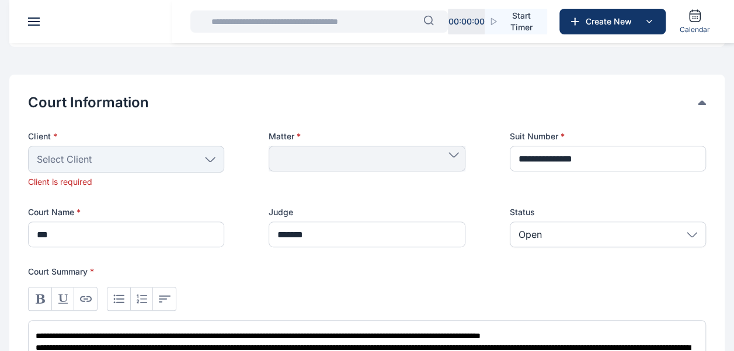
click at [78, 158] on span "Select Client" at bounding box center [64, 159] width 55 height 14
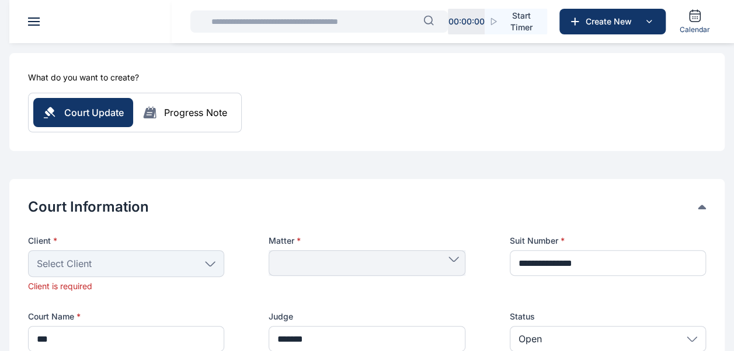
scroll to position [0, 0]
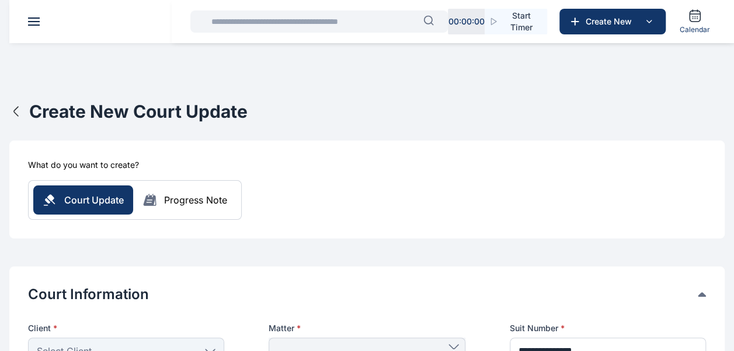
click at [18, 110] on icon "button" at bounding box center [16, 112] width 14 height 14
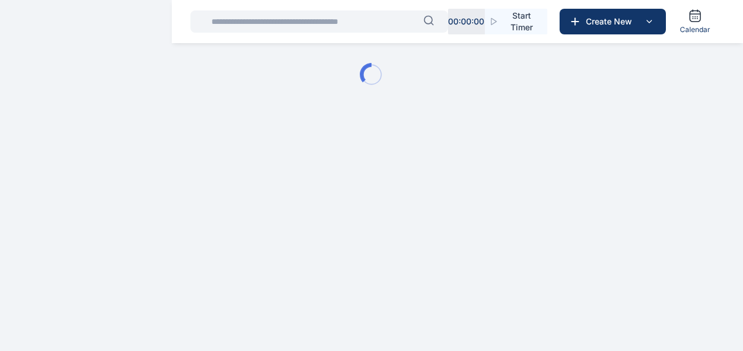
click at [31, 16] on div at bounding box center [371, 74] width 743 height 149
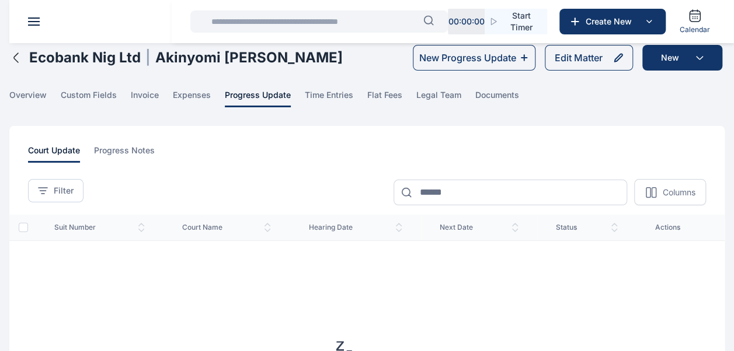
click at [42, 18] on header at bounding box center [376, 21] width 734 height 43
click at [29, 25] on span at bounding box center [34, 25] width 12 height 1
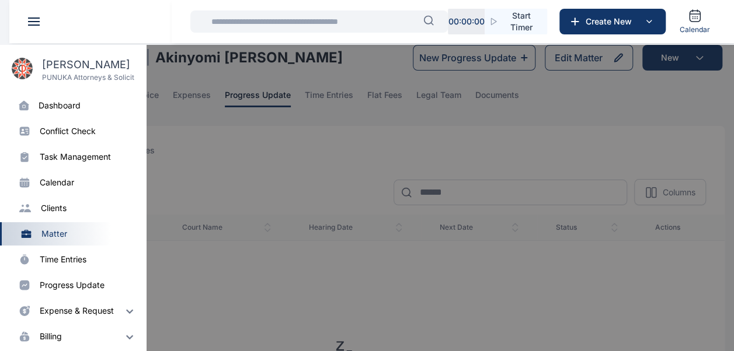
click at [57, 107] on div "dashboard" at bounding box center [60, 106] width 42 height 12
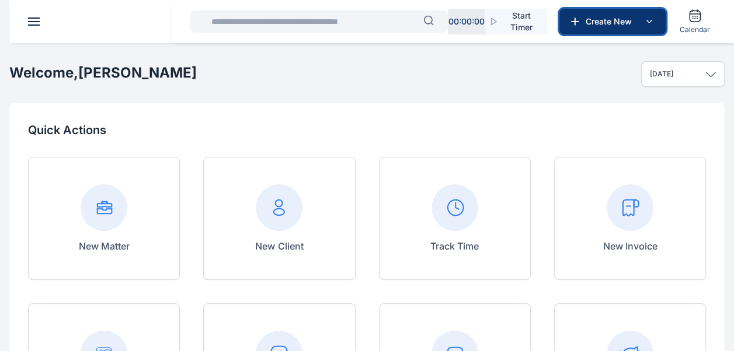
click at [650, 22] on icon at bounding box center [649, 21] width 5 height 2
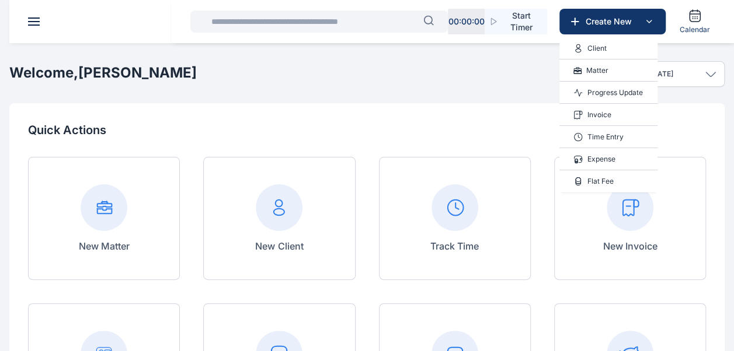
click at [607, 96] on p "Progress Update" at bounding box center [614, 93] width 55 height 12
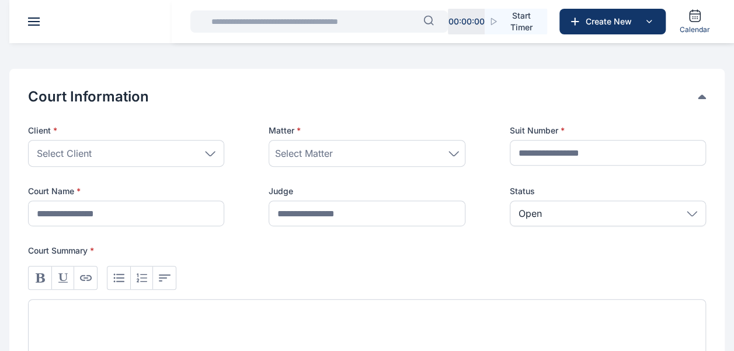
scroll to position [201, 0]
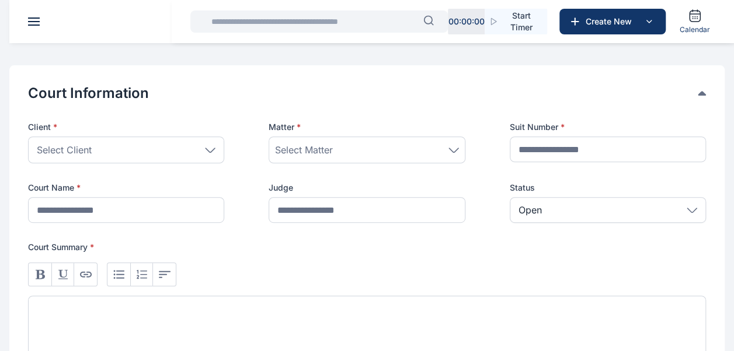
click at [214, 142] on div "Select Client" at bounding box center [126, 150] width 196 height 27
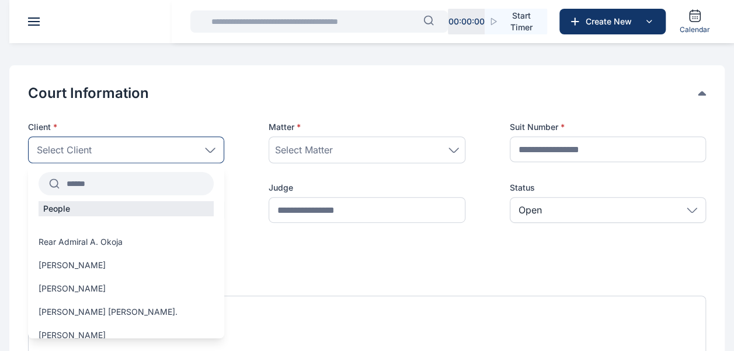
click at [84, 184] on input "text" at bounding box center [137, 183] width 154 height 21
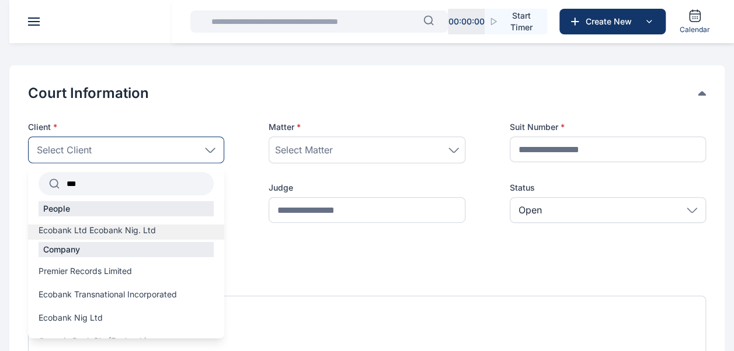
type input "***"
click at [114, 232] on span "Ecobank Ltd Ecobank Nig. Ltd" at bounding box center [97, 231] width 117 height 12
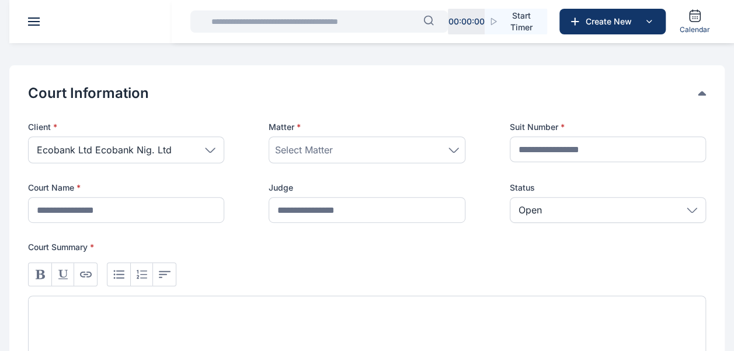
click at [457, 148] on icon at bounding box center [453, 150] width 11 height 5
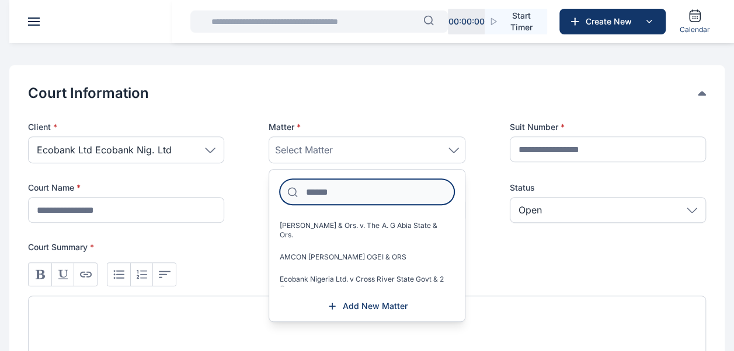
click at [376, 195] on input at bounding box center [367, 192] width 174 height 26
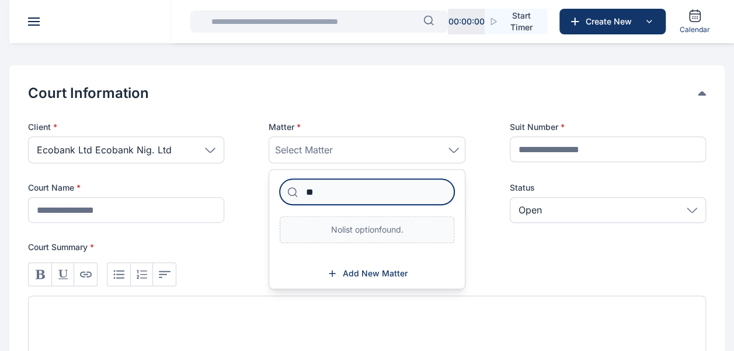
type input "*"
type input "*******"
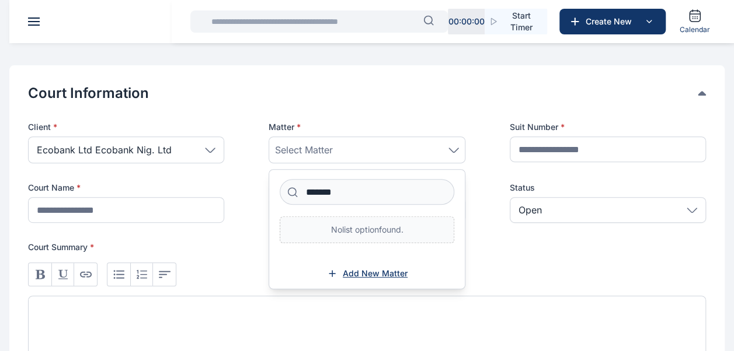
click at [369, 268] on span "Add New Matter" at bounding box center [375, 274] width 65 height 12
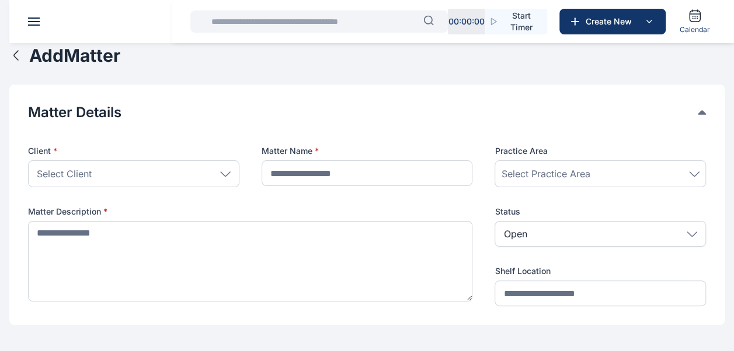
click at [13, 53] on icon "button" at bounding box center [16, 55] width 14 height 14
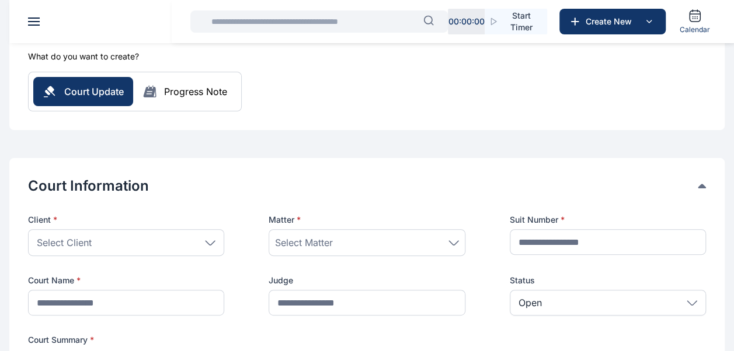
scroll to position [134, 0]
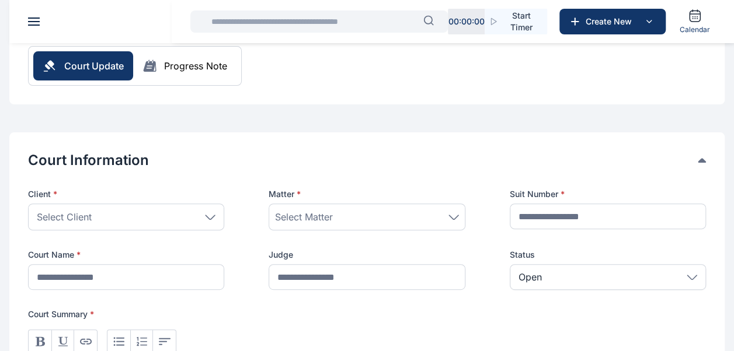
click at [211, 216] on icon at bounding box center [210, 217] width 11 height 5
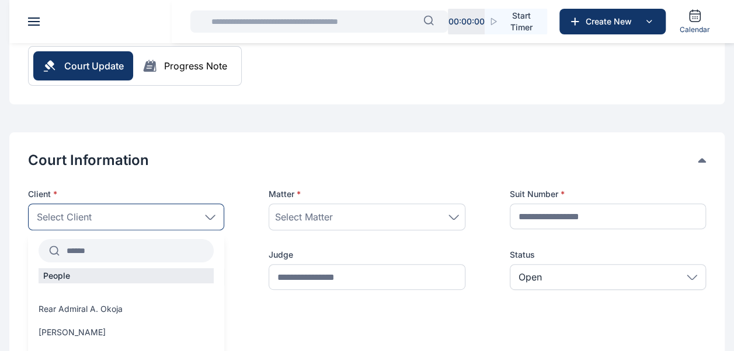
click at [127, 252] on input "text" at bounding box center [137, 251] width 154 height 21
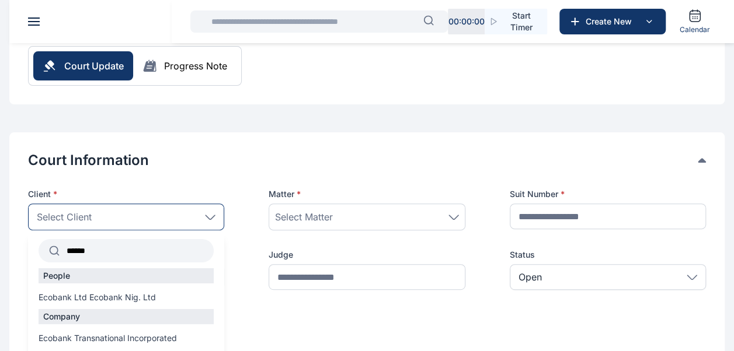
scroll to position [35, 0]
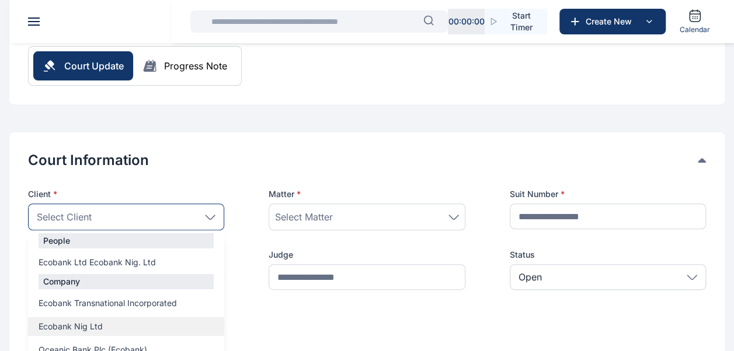
type input "******"
click at [65, 322] on span "Ecobank Nig Ltd" at bounding box center [71, 327] width 64 height 12
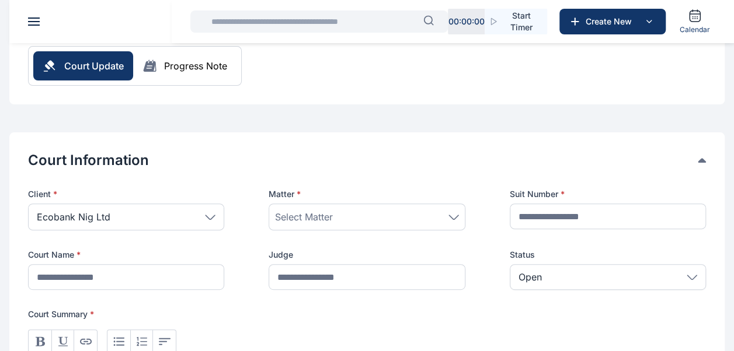
click at [364, 214] on div "Select Matter" at bounding box center [366, 217] width 183 height 14
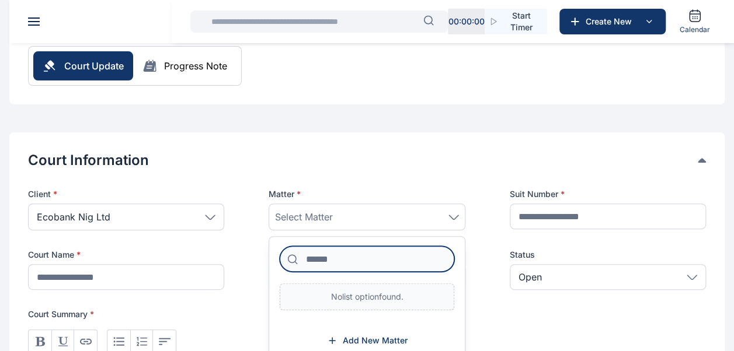
click at [332, 256] on input at bounding box center [367, 259] width 174 height 26
type input "******"
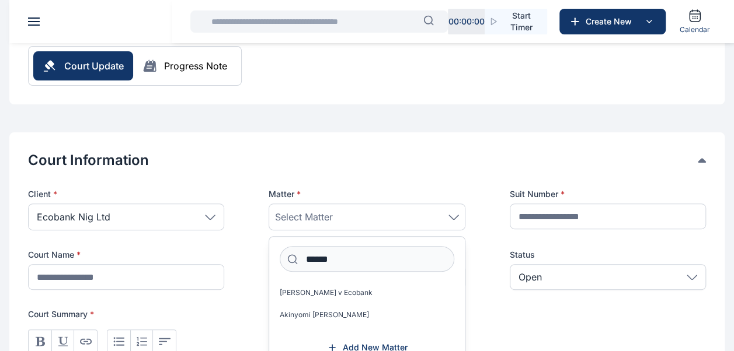
click at [213, 220] on div "Ecobank Nig Ltd" at bounding box center [126, 217] width 196 height 27
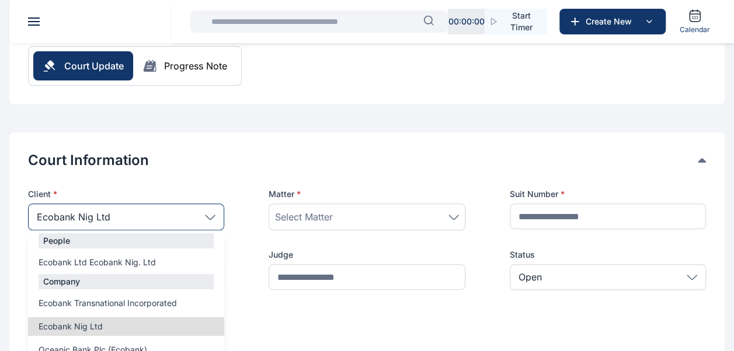
scroll to position [0, 0]
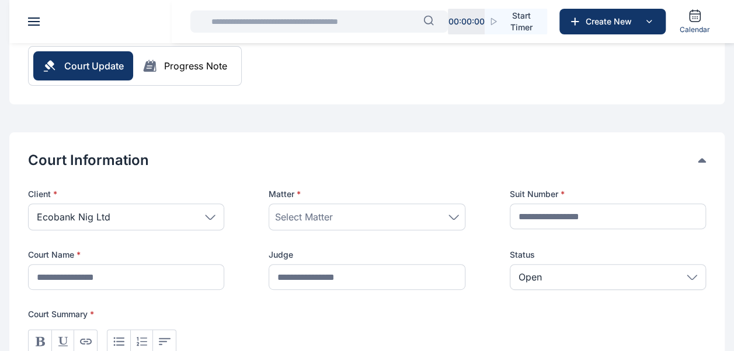
click at [452, 211] on div "Select Matter" at bounding box center [366, 217] width 183 height 14
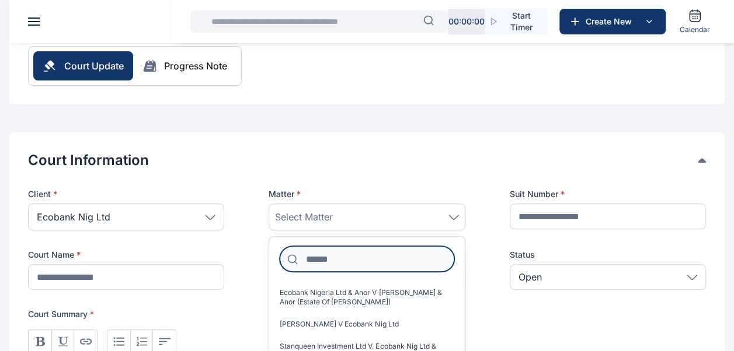
click at [353, 259] on input at bounding box center [367, 259] width 174 height 26
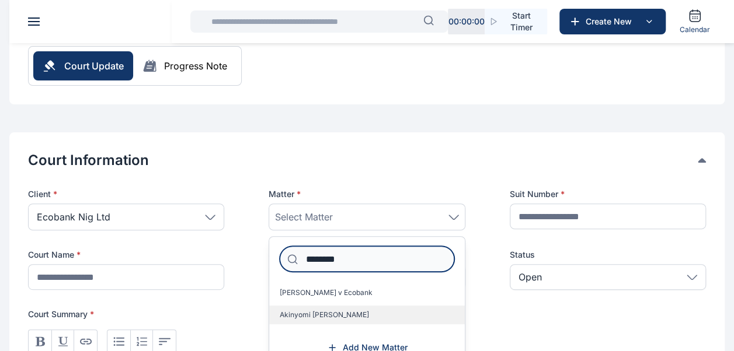
type input "********"
click at [369, 314] on label "Akinyomi Charles Nikoro" at bounding box center [366, 315] width 195 height 19
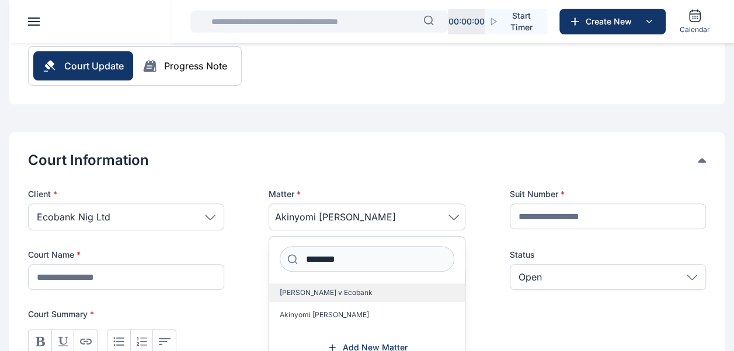
click at [370, 292] on span "Akinyomi CHarles Nikoro v Ecobank" at bounding box center [326, 292] width 93 height 9
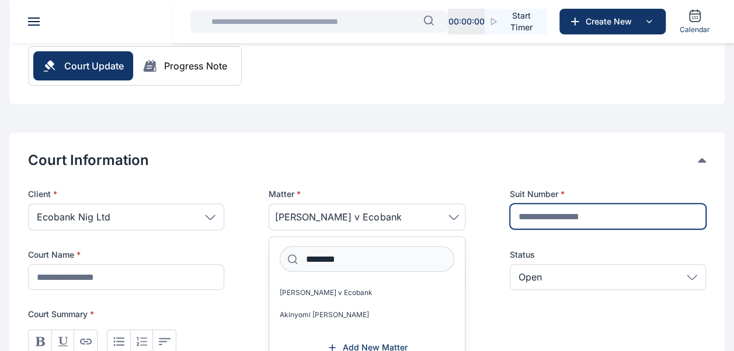
click at [562, 217] on input "text" at bounding box center [608, 217] width 196 height 26
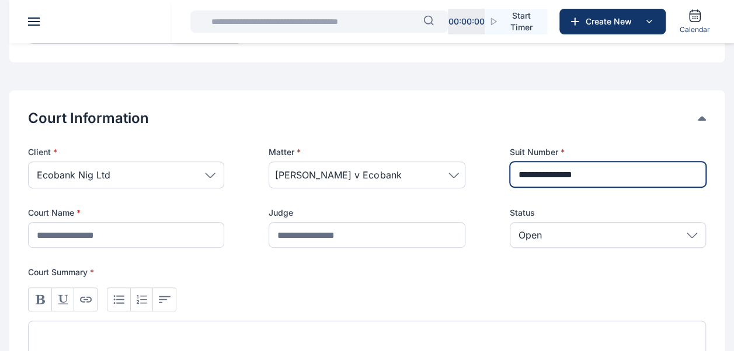
scroll to position [177, 0]
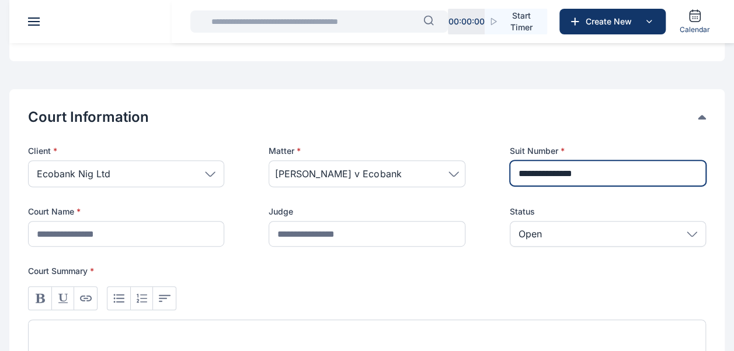
type input "**********"
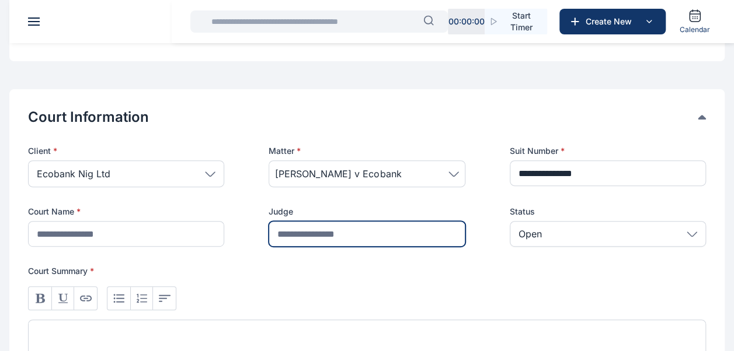
click at [293, 230] on input "text" at bounding box center [367, 234] width 196 height 26
type input "******"
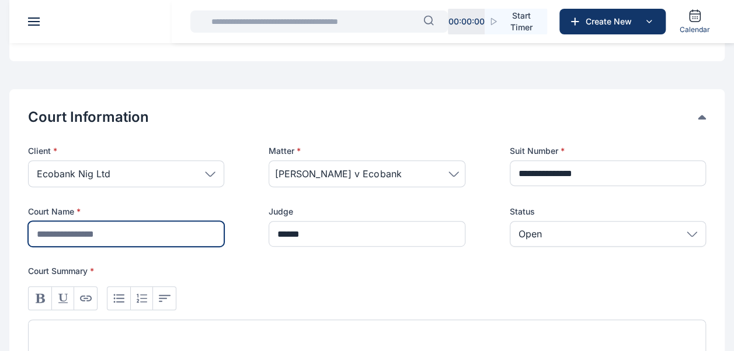
click at [180, 228] on input "text" at bounding box center [126, 234] width 196 height 26
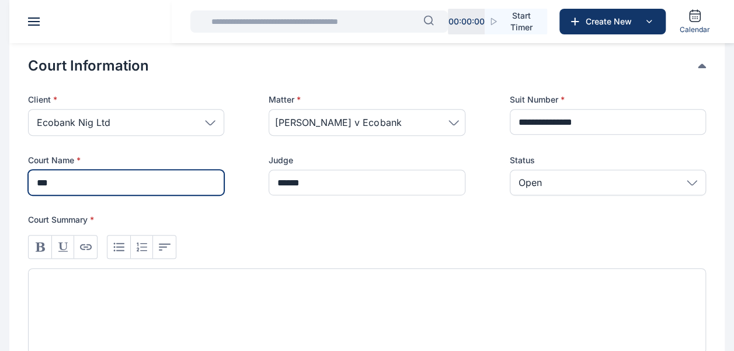
scroll to position [240, 0]
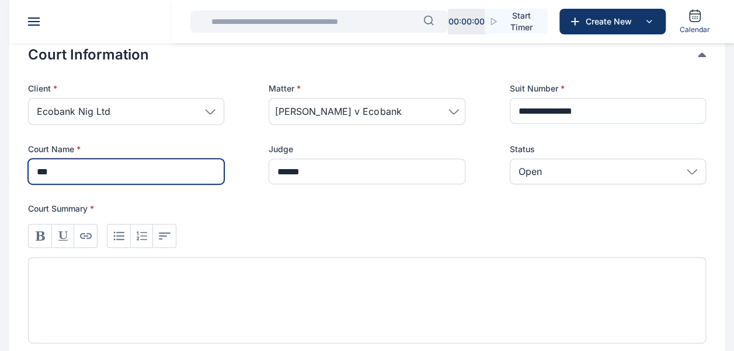
type input "***"
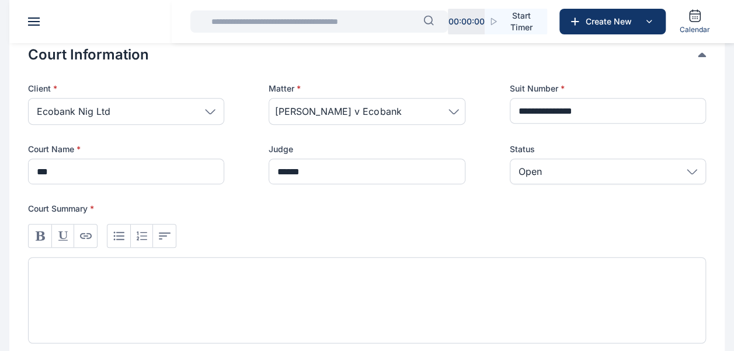
click at [168, 288] on div at bounding box center [367, 300] width 678 height 86
paste div
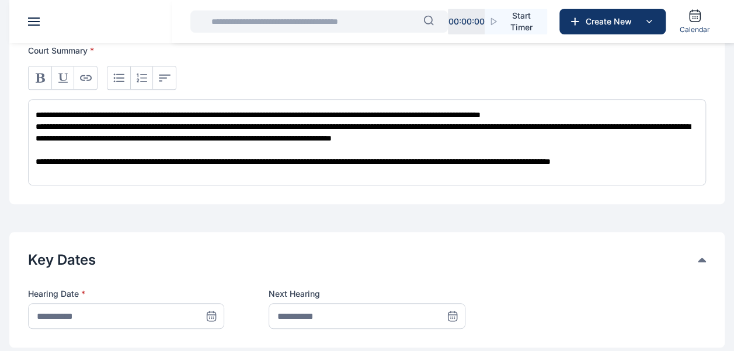
scroll to position [399, 0]
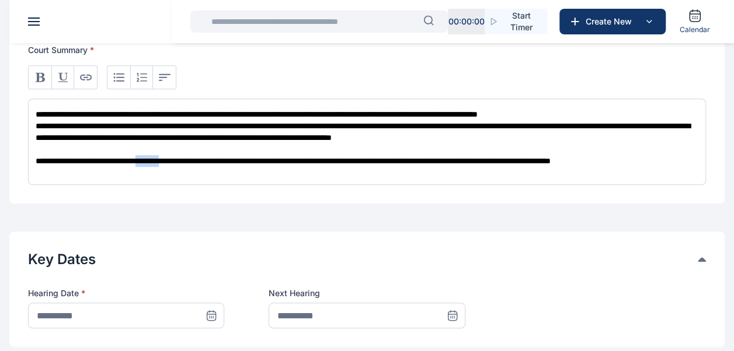
drag, startPoint x: 172, startPoint y: 158, endPoint x: 202, endPoint y: 158, distance: 30.4
click at [202, 158] on span "**********" at bounding box center [363, 143] width 654 height 43
drag, startPoint x: 191, startPoint y: 158, endPoint x: 252, endPoint y: 128, distance: 66.8
click at [252, 128] on span "**********" at bounding box center [363, 143] width 654 height 43
drag, startPoint x: 172, startPoint y: 155, endPoint x: 200, endPoint y: 157, distance: 28.7
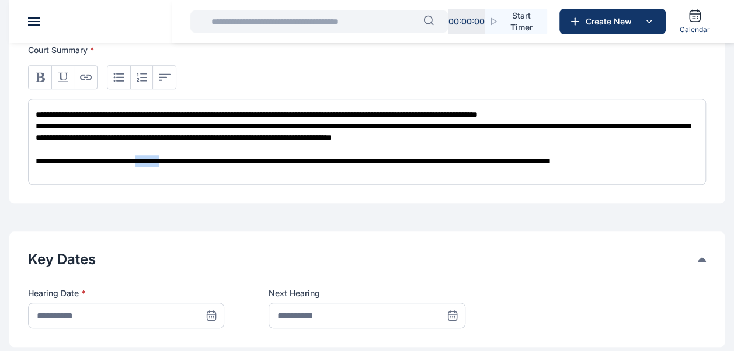
click at [200, 157] on span "**********" at bounding box center [363, 143] width 654 height 43
click at [218, 161] on div "**********" at bounding box center [367, 143] width 663 height 47
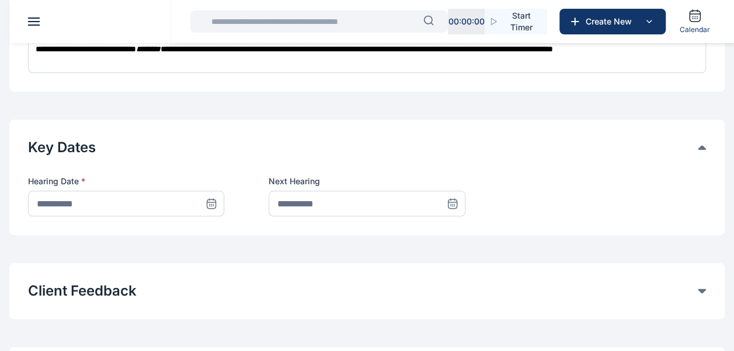
scroll to position [512, 0]
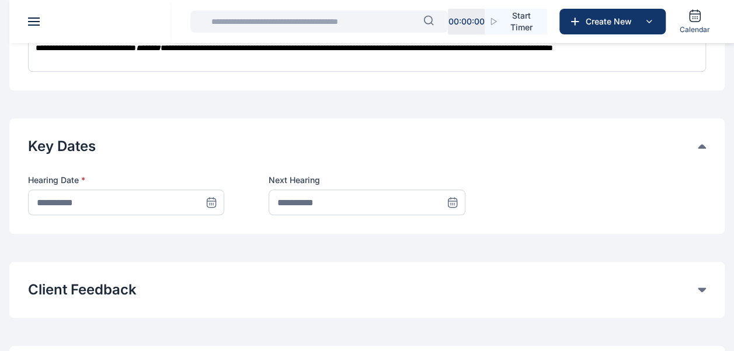
click at [210, 201] on icon at bounding box center [212, 203] width 12 height 12
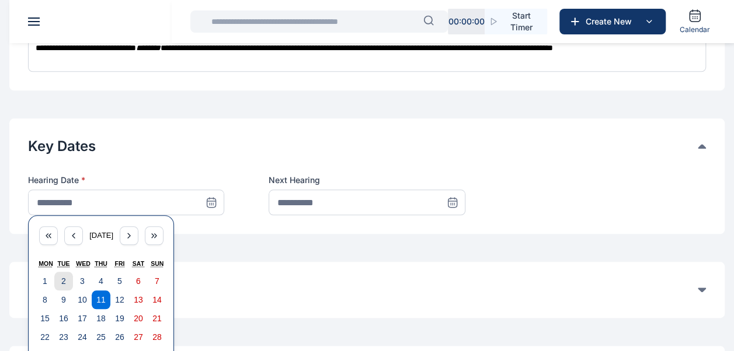
click at [63, 284] on abbr "2" at bounding box center [63, 281] width 5 height 9
type input "**********"
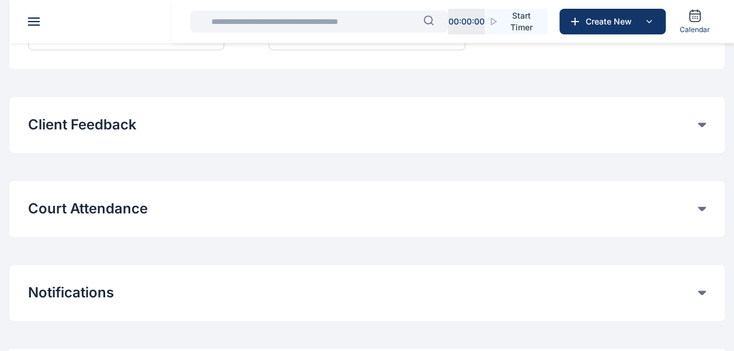
scroll to position [748, 0]
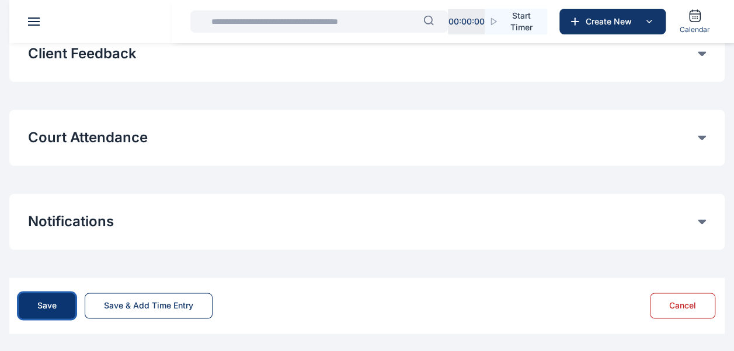
click at [47, 306] on div "Save" at bounding box center [46, 306] width 19 height 12
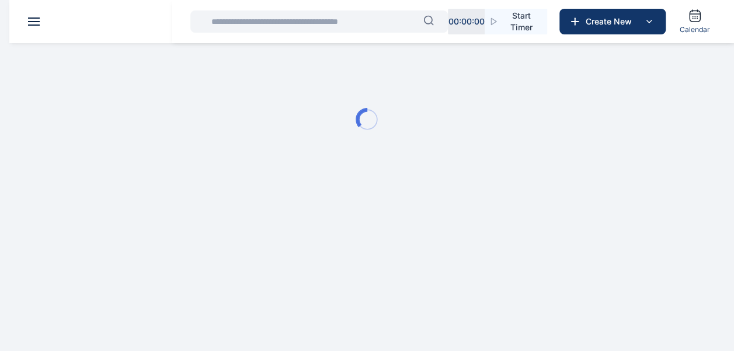
scroll to position [0, 0]
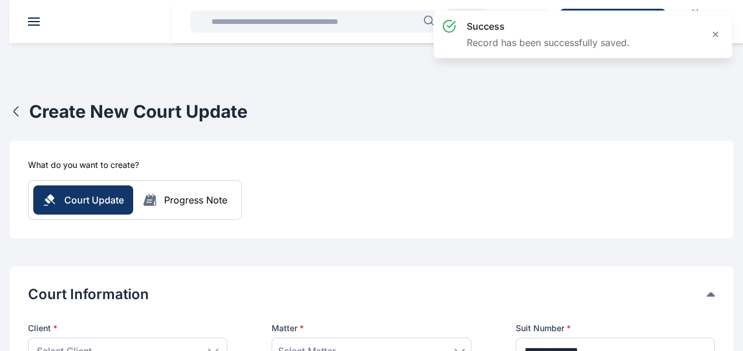
type input "**********"
